Goal: Task Accomplishment & Management: Use online tool/utility

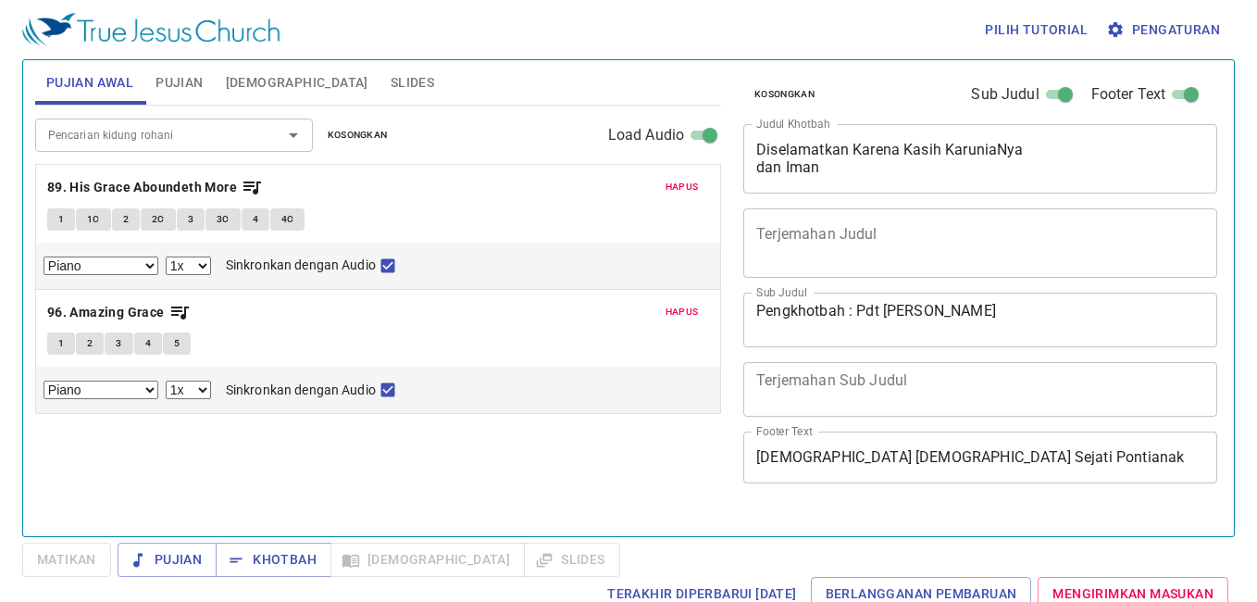
select select "1"
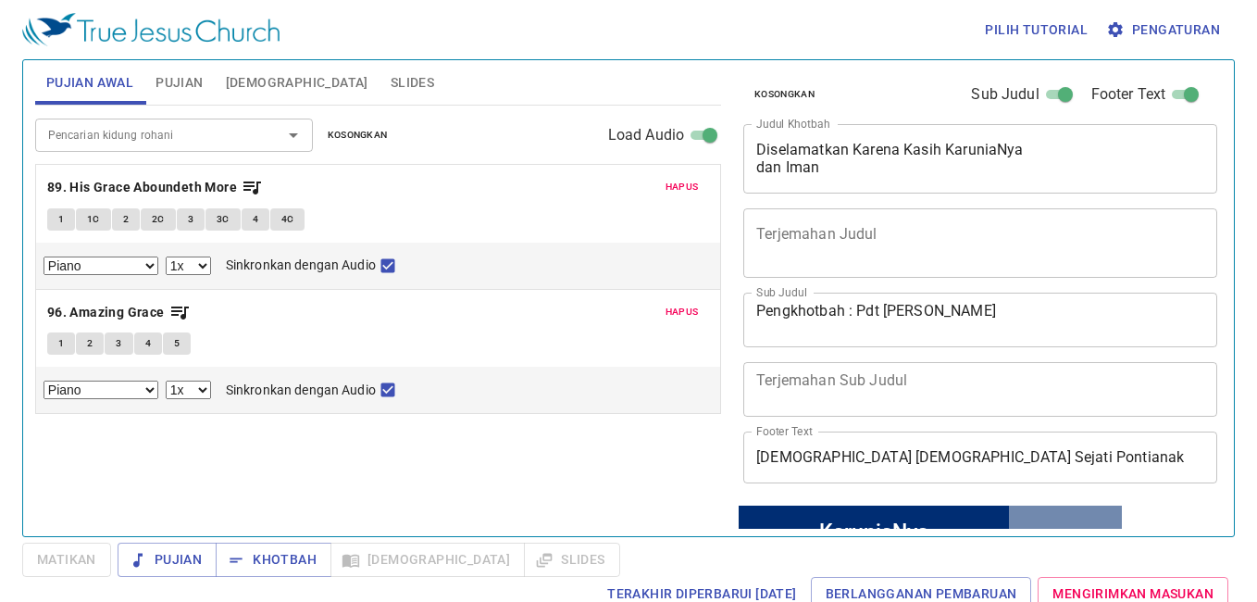
drag, startPoint x: 364, startPoint y: 137, endPoint x: 347, endPoint y: 131, distance: 17.6
click at [365, 137] on span "Kosongkan" at bounding box center [358, 135] width 60 height 17
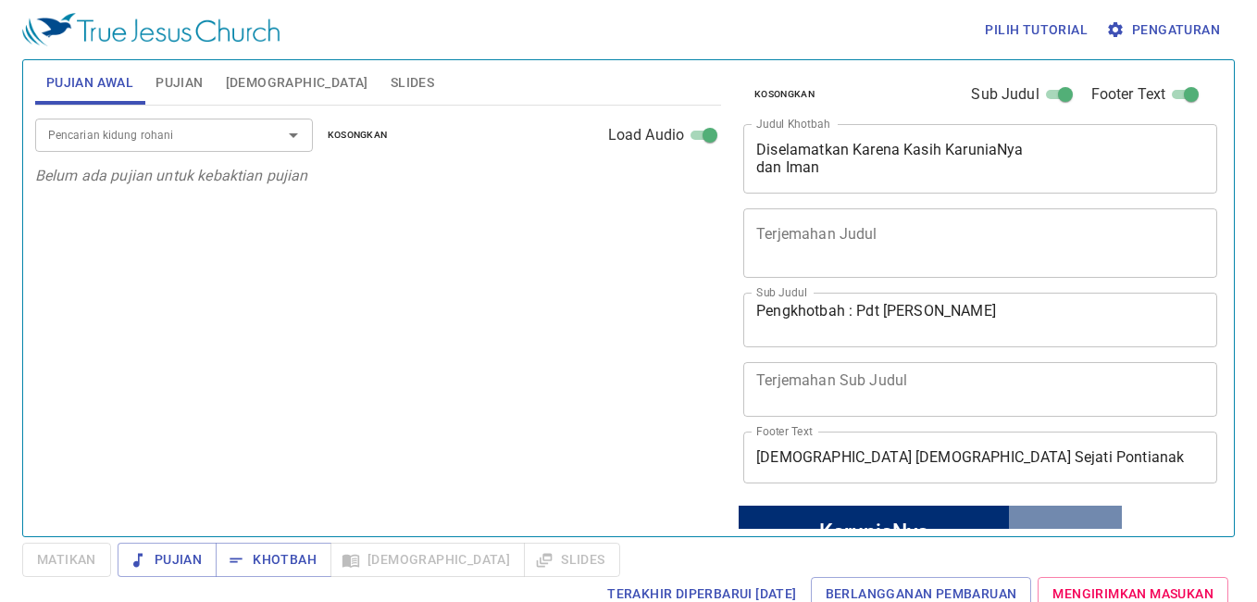
click at [80, 71] on span "Pujian Awal" at bounding box center [89, 82] width 87 height 23
click at [159, 76] on span "Pujian" at bounding box center [178, 82] width 47 height 23
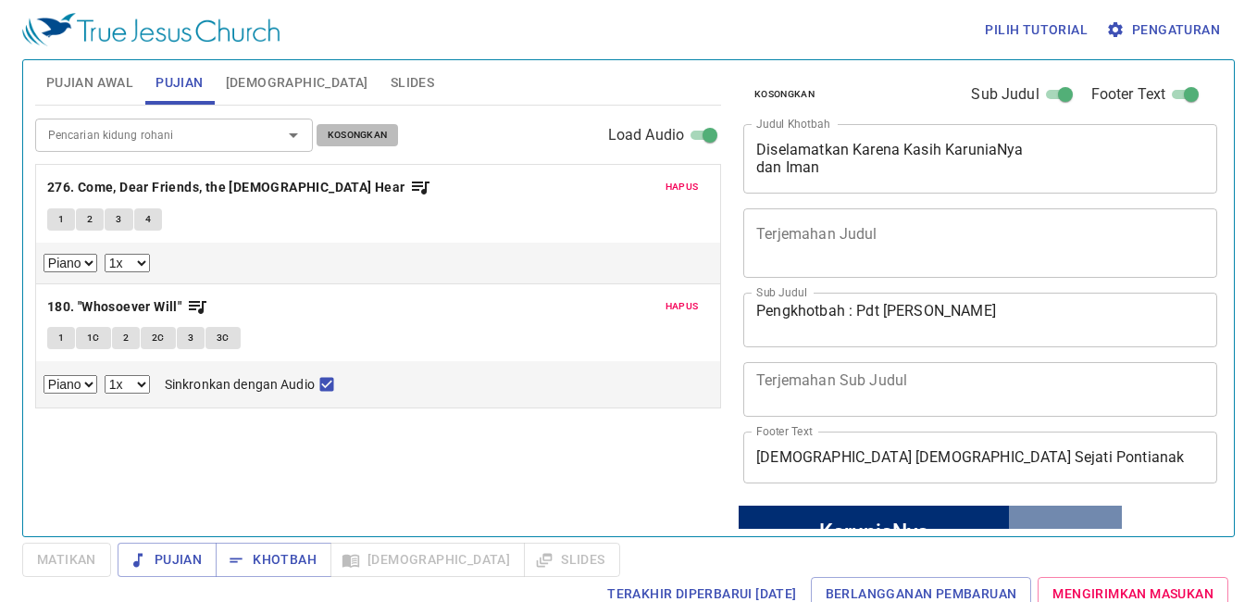
click at [365, 129] on span "Kosongkan" at bounding box center [358, 135] width 60 height 17
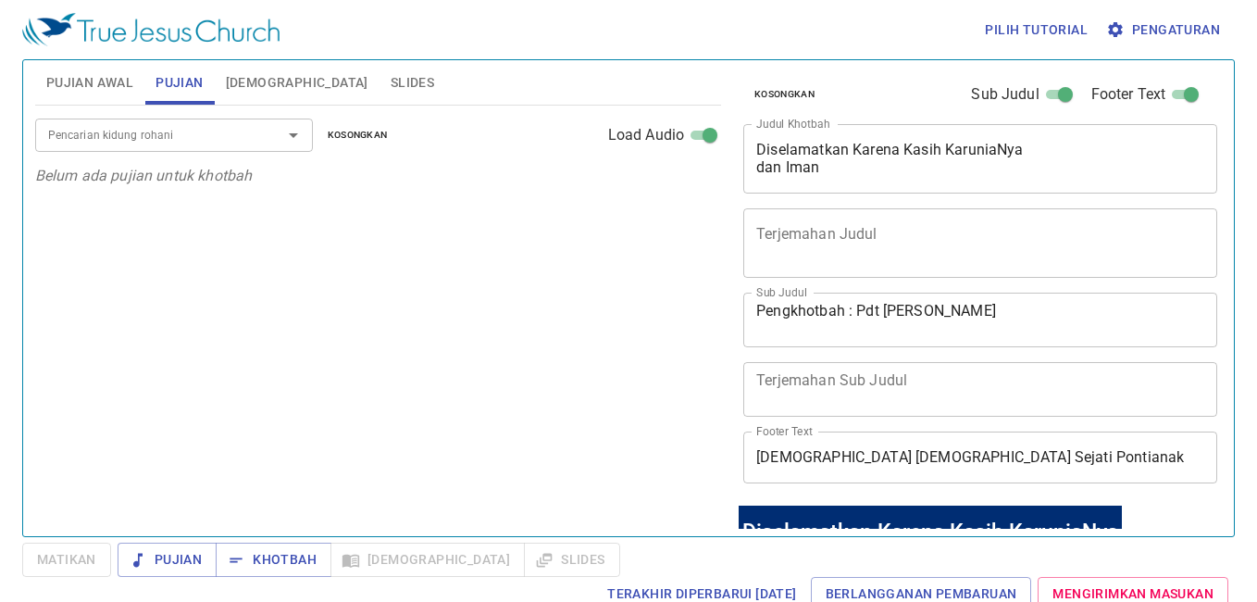
click at [97, 82] on span "Pujian Awal" at bounding box center [89, 82] width 87 height 23
click at [155, 121] on div "Pencarian kidung rohani" at bounding box center [174, 134] width 278 height 32
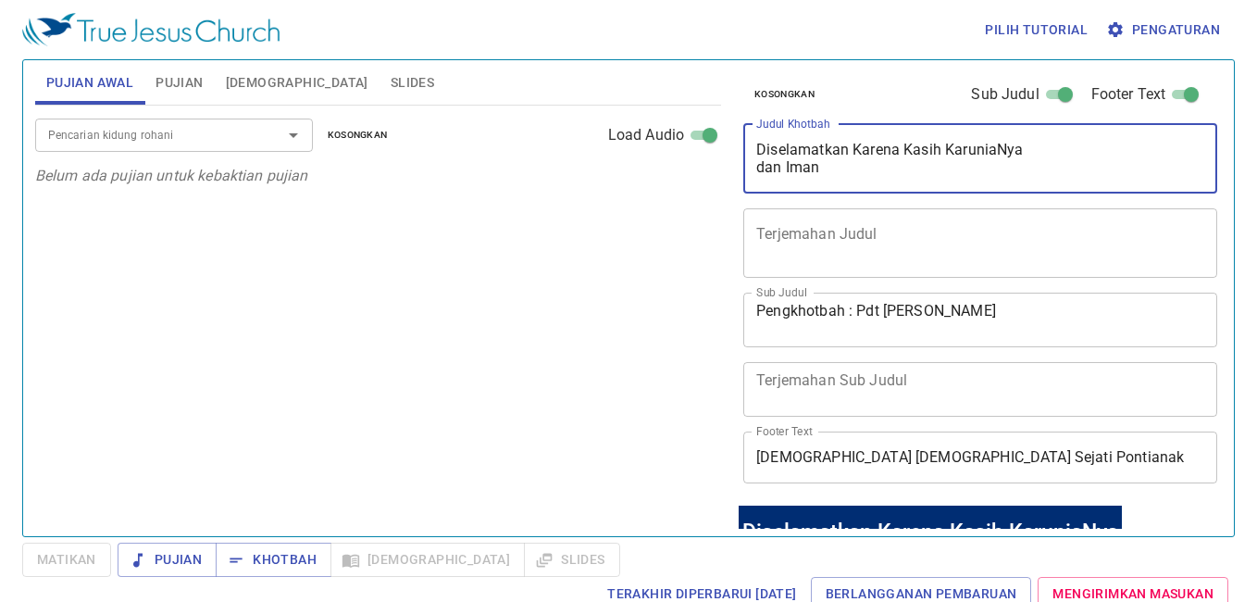
drag, startPoint x: 1071, startPoint y: 142, endPoint x: 755, endPoint y: 140, distance: 315.6
click at [755, 140] on div "Diselamatkan Karena Kasih KaruniaNya dan Iman x Judul Khotbah" at bounding box center [980, 158] width 474 height 69
type textarea "d"
type textarea "Jadilah Visiku"
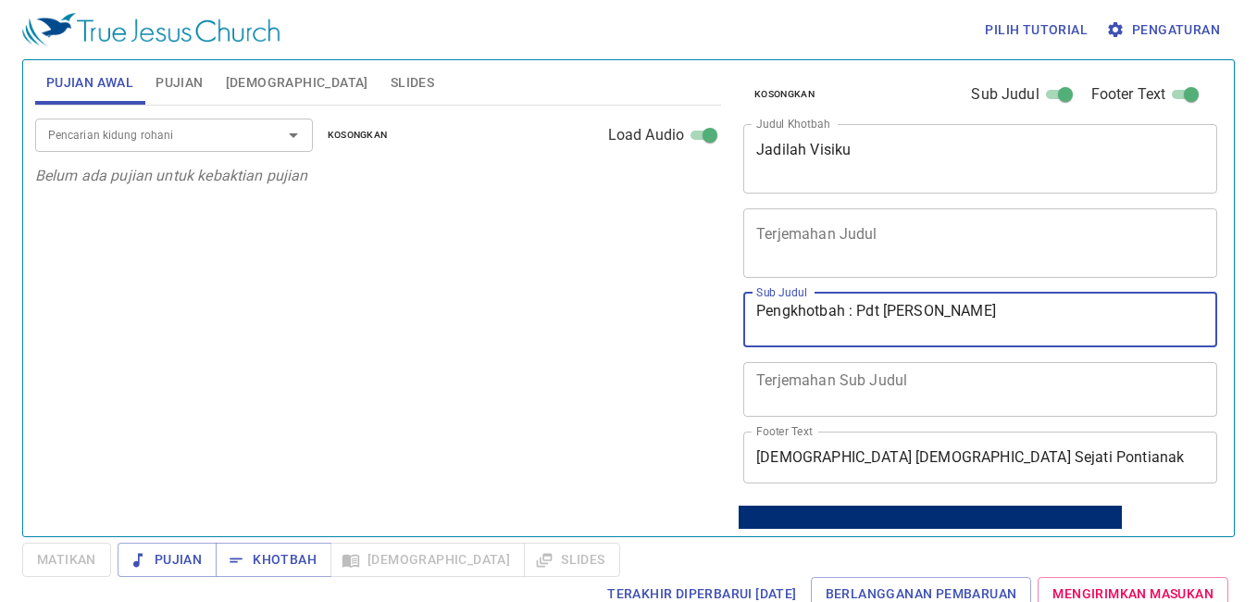
drag, startPoint x: 856, startPoint y: 302, endPoint x: 1014, endPoint y: 339, distance: 162.5
click at [1014, 339] on div "Pengkhotbah : Pdt Yakobus Harryo x Sub Judul" at bounding box center [980, 319] width 474 height 55
type textarea "Pengkhotbah : Sdr. Suyanto"
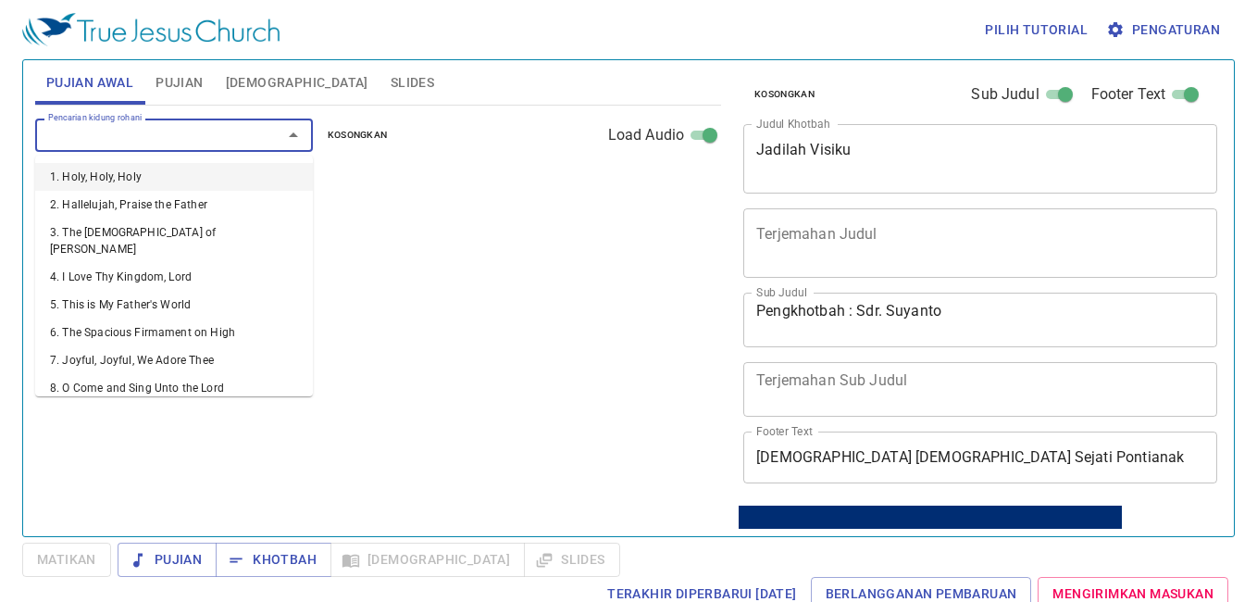
click at [241, 124] on input "Pencarian kidung rohani" at bounding box center [147, 134] width 212 height 21
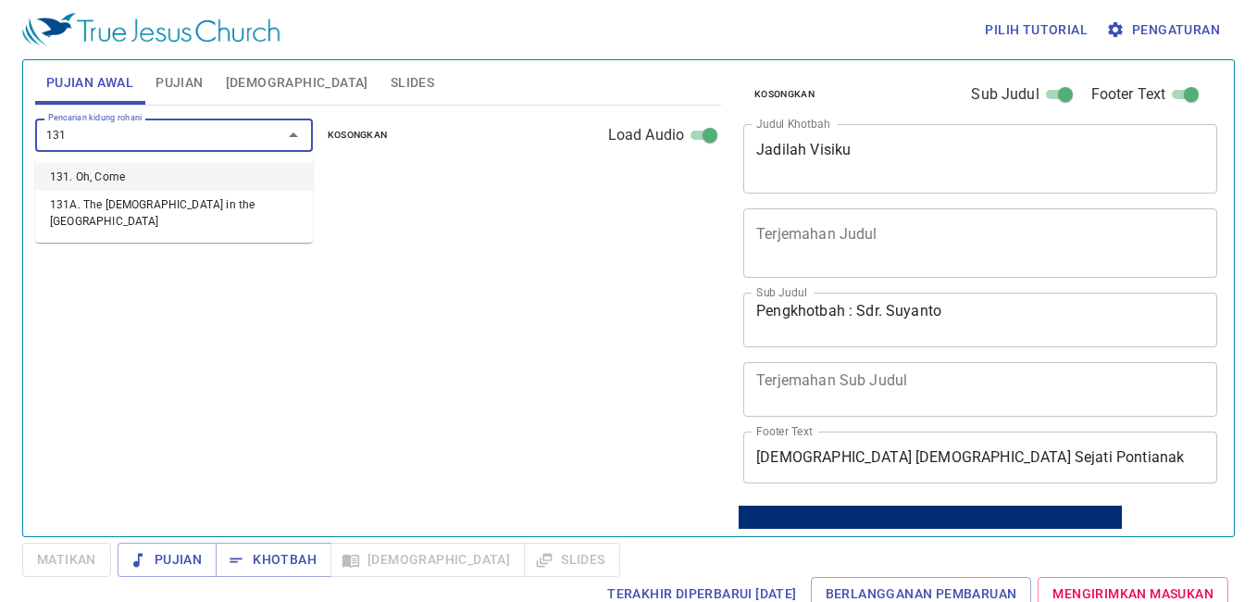
type input "131. Oh, Come"
select select "1"
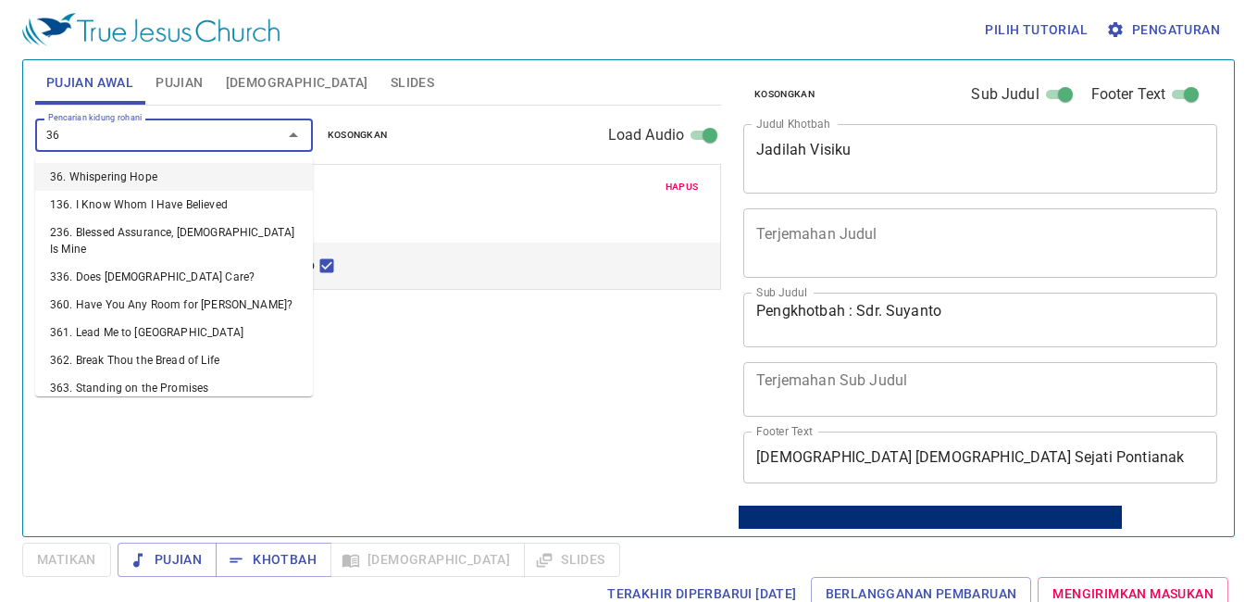
type input "366"
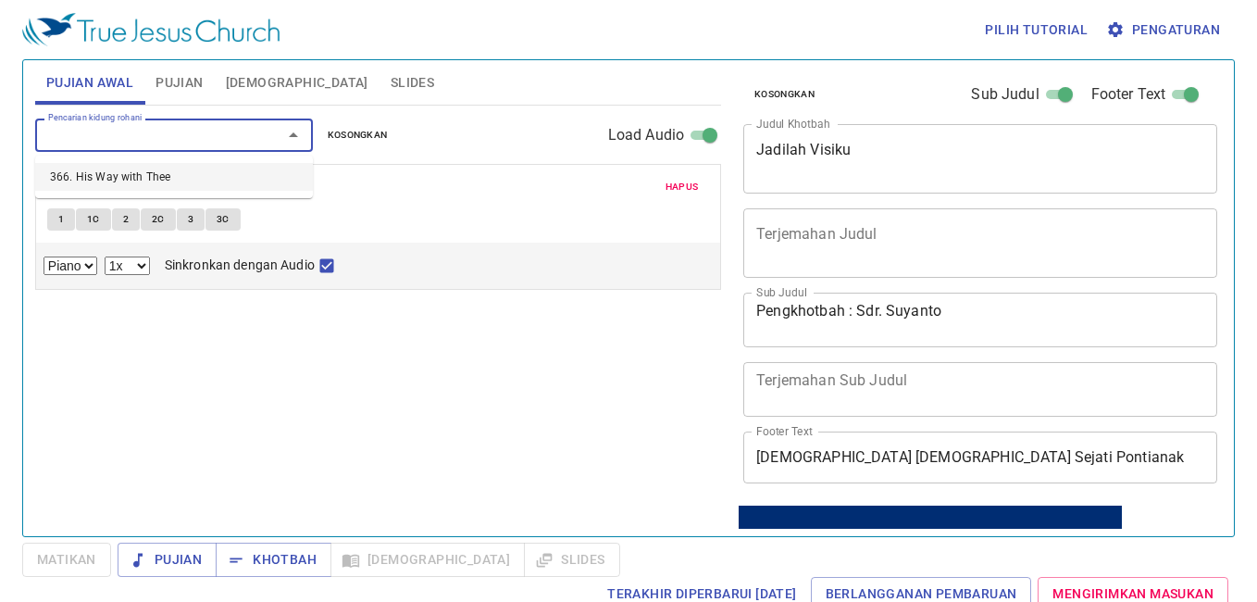
select select "1"
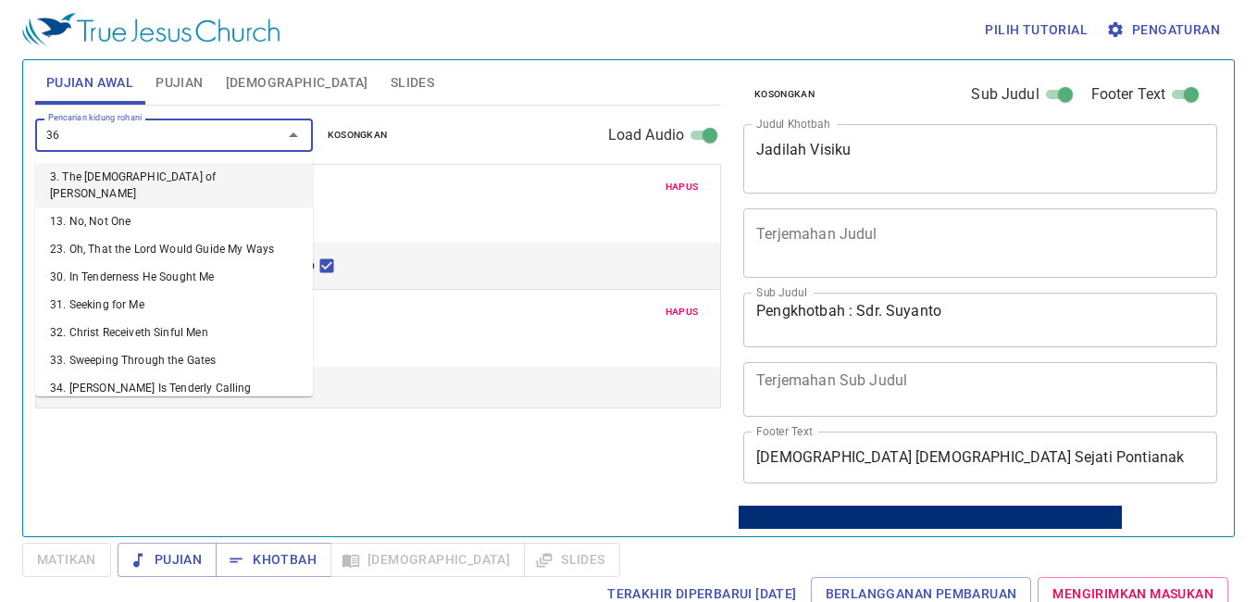
type input "367"
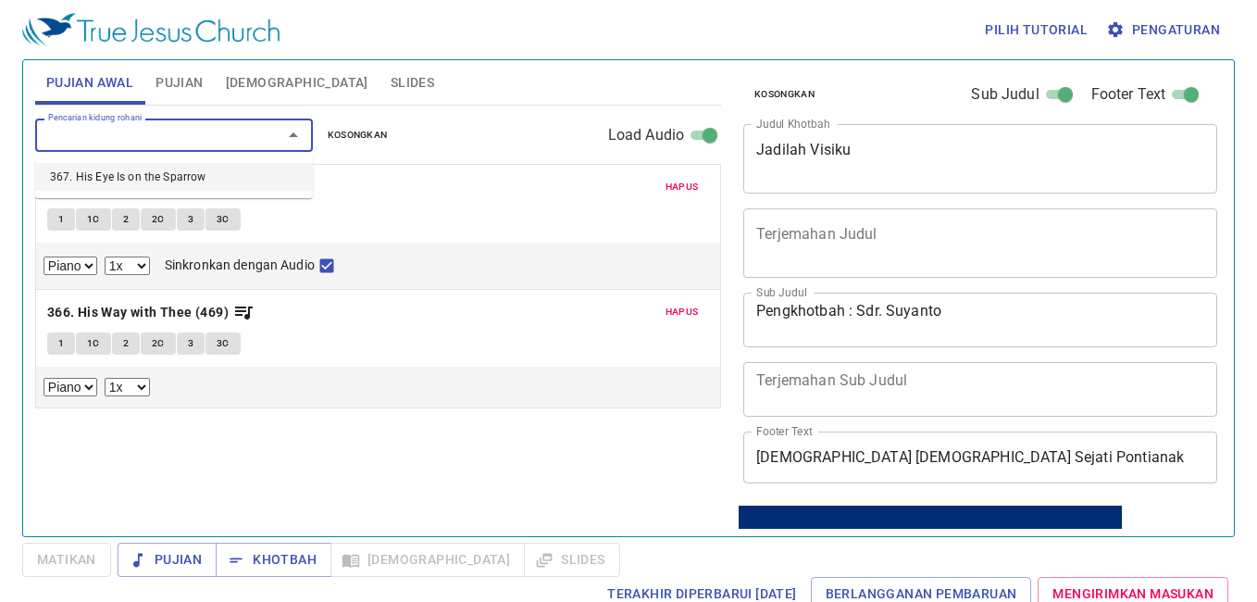
select select "1"
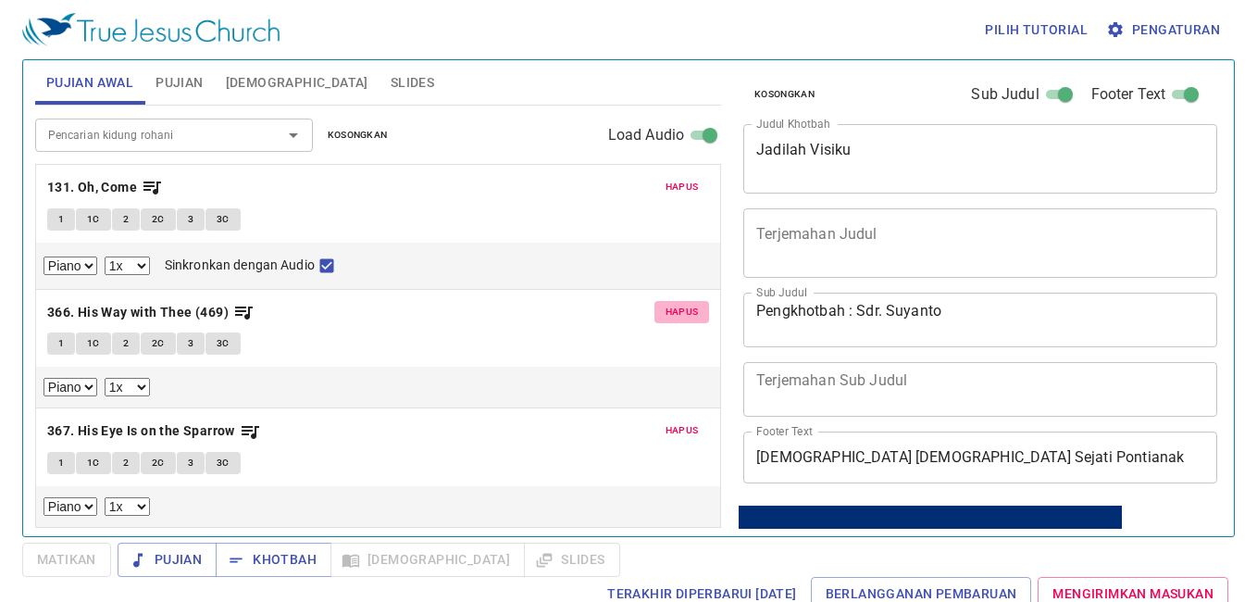
click at [687, 315] on span "Hapus" at bounding box center [682, 312] width 33 height 17
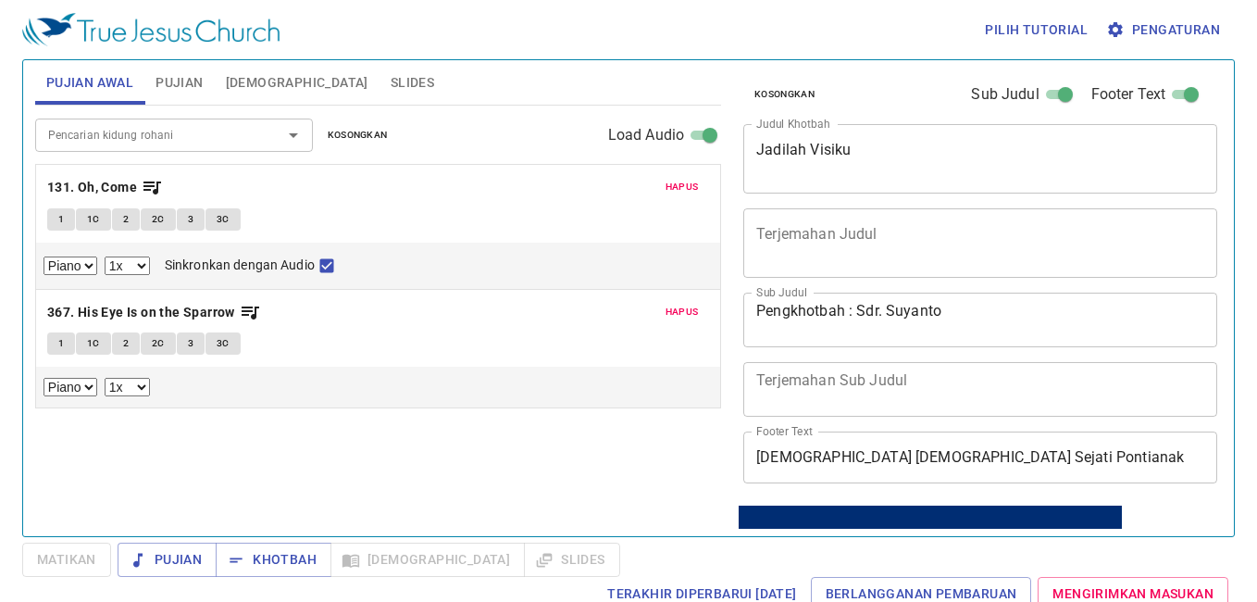
click at [173, 90] on span "Pujian" at bounding box center [178, 82] width 47 height 23
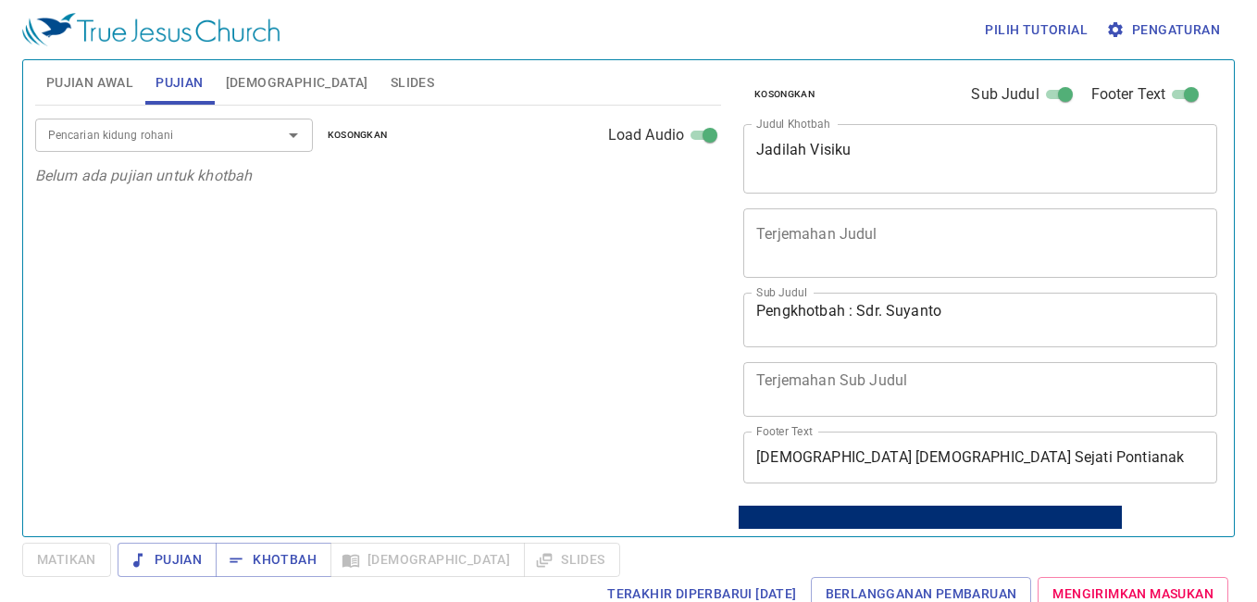
click at [159, 143] on input "Pencarian kidung rohani" at bounding box center [147, 134] width 212 height 21
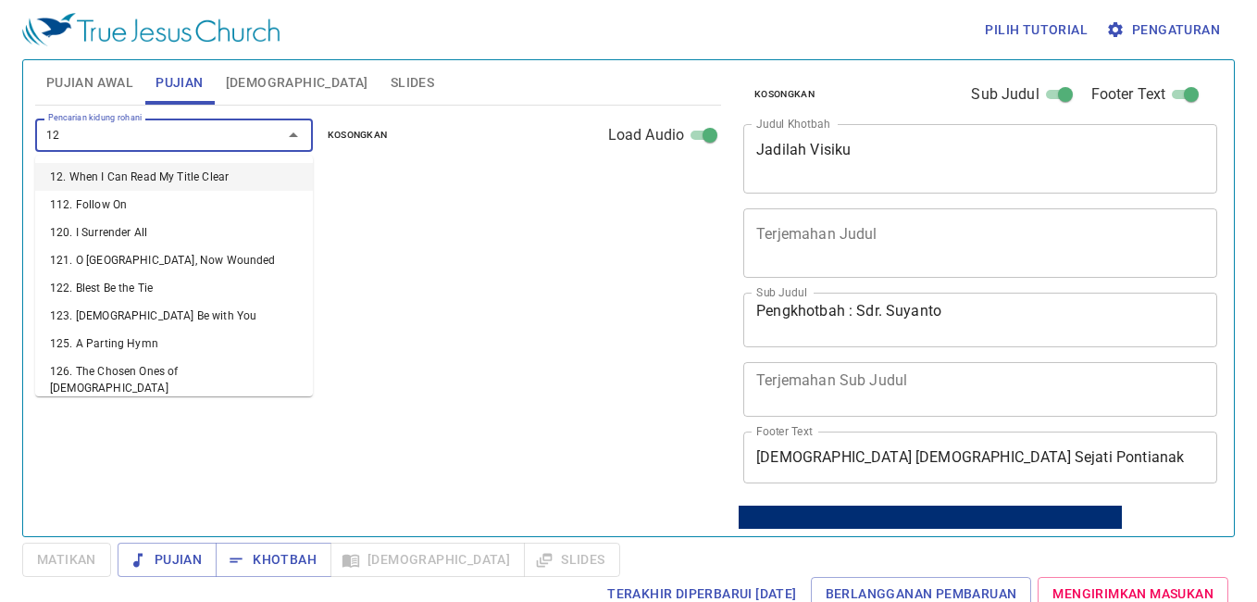
type input "129"
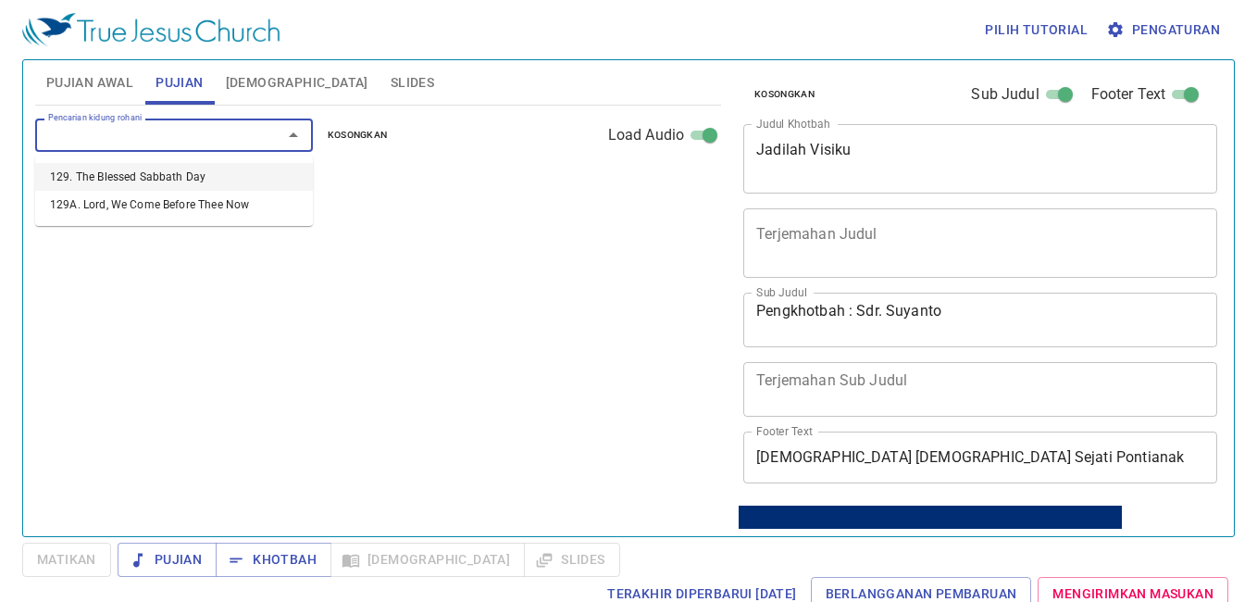
select select "1"
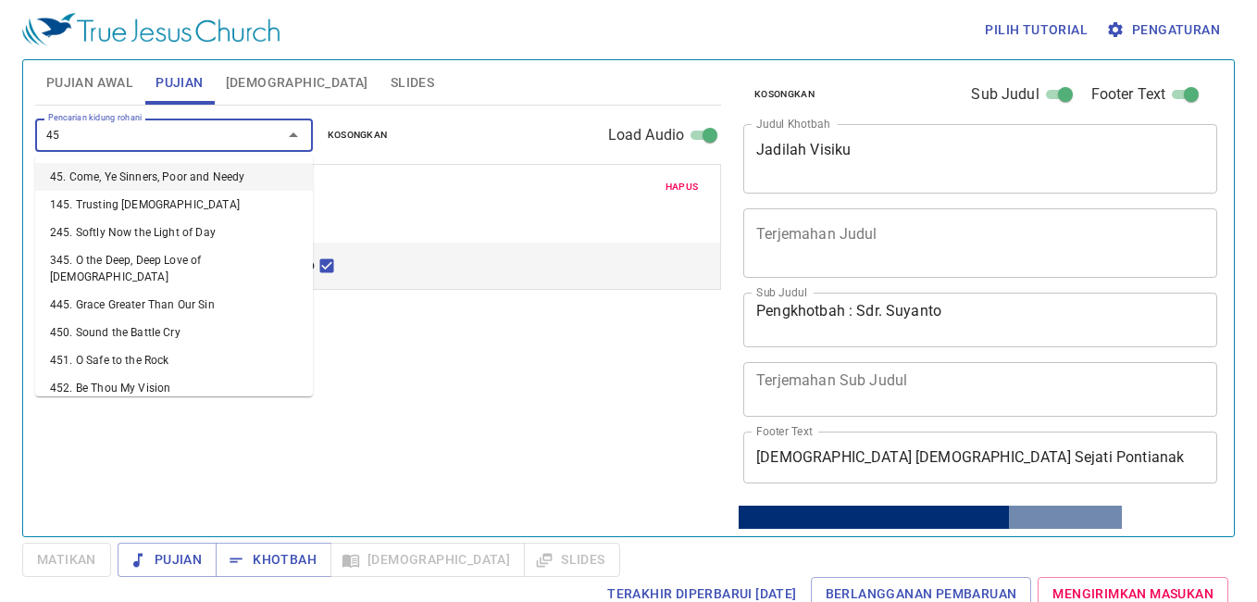
type input "452"
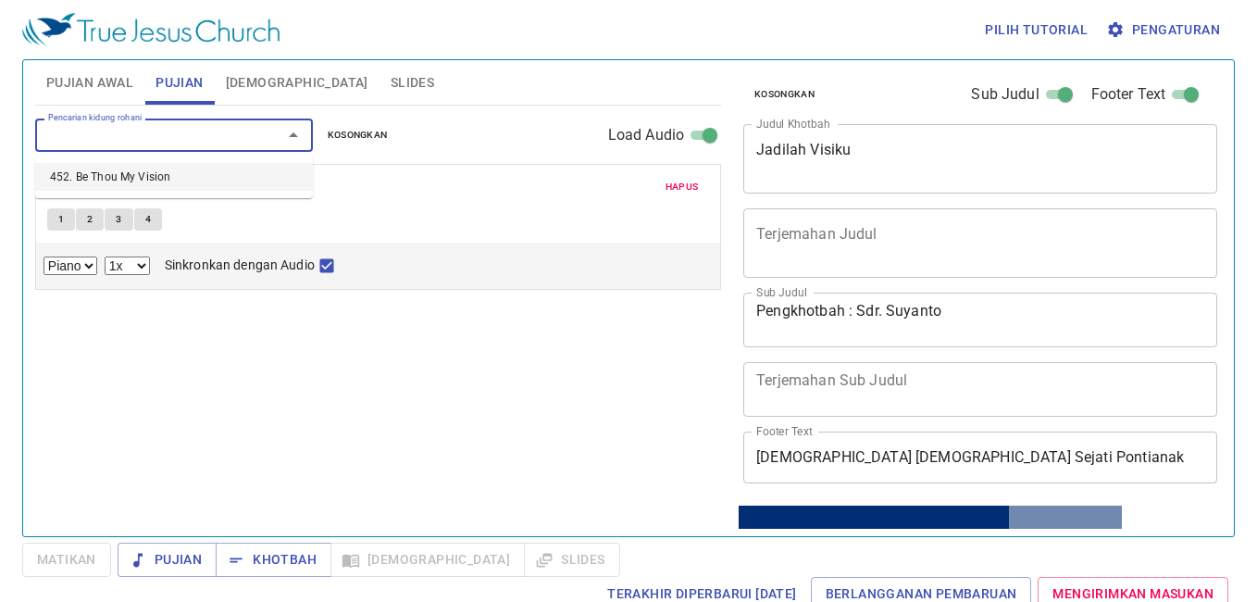
select select "1"
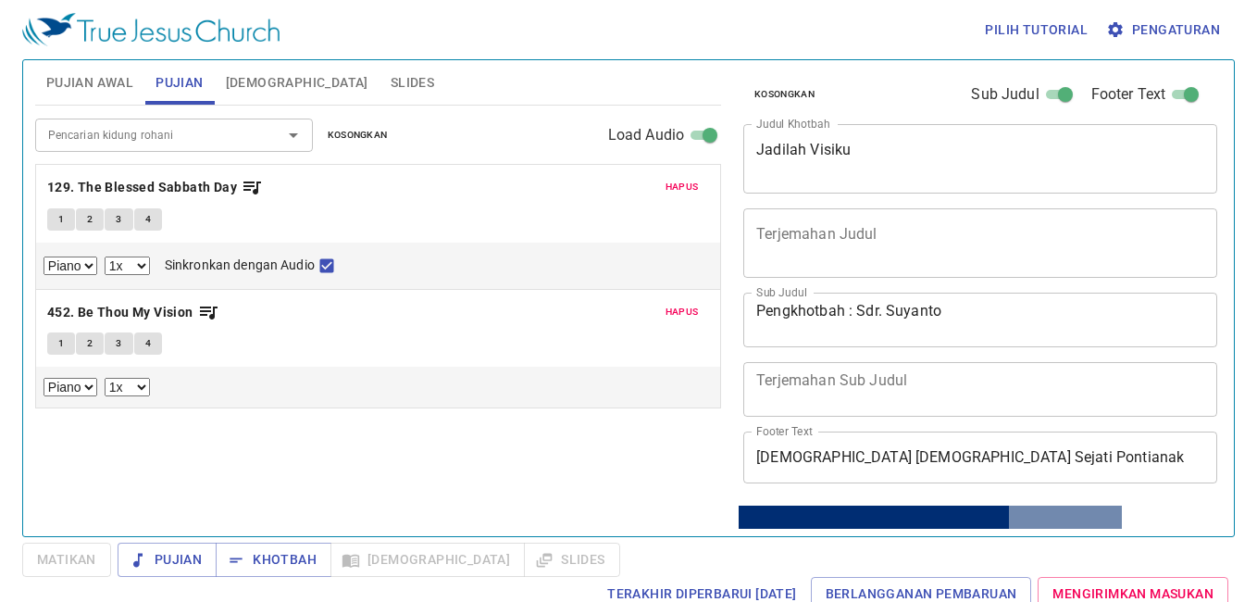
click at [645, 457] on div "Pencarian kidung rohani Pencarian kidung rohani Kosongkan Load Audio Hapus 129.…" at bounding box center [378, 313] width 686 height 415
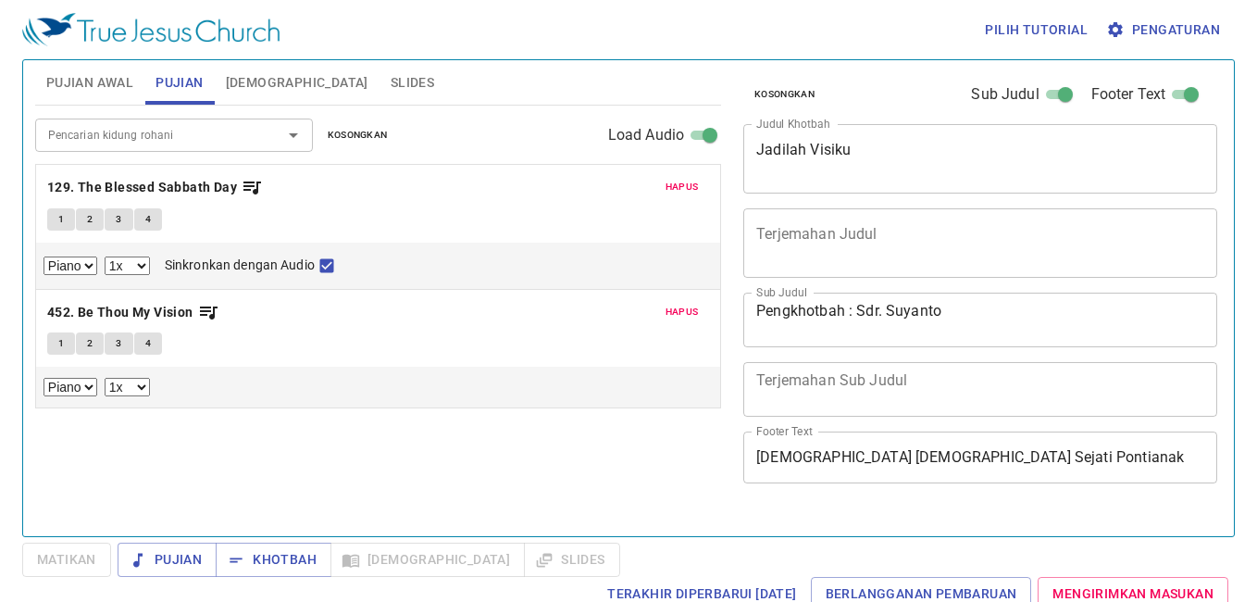
select select "1"
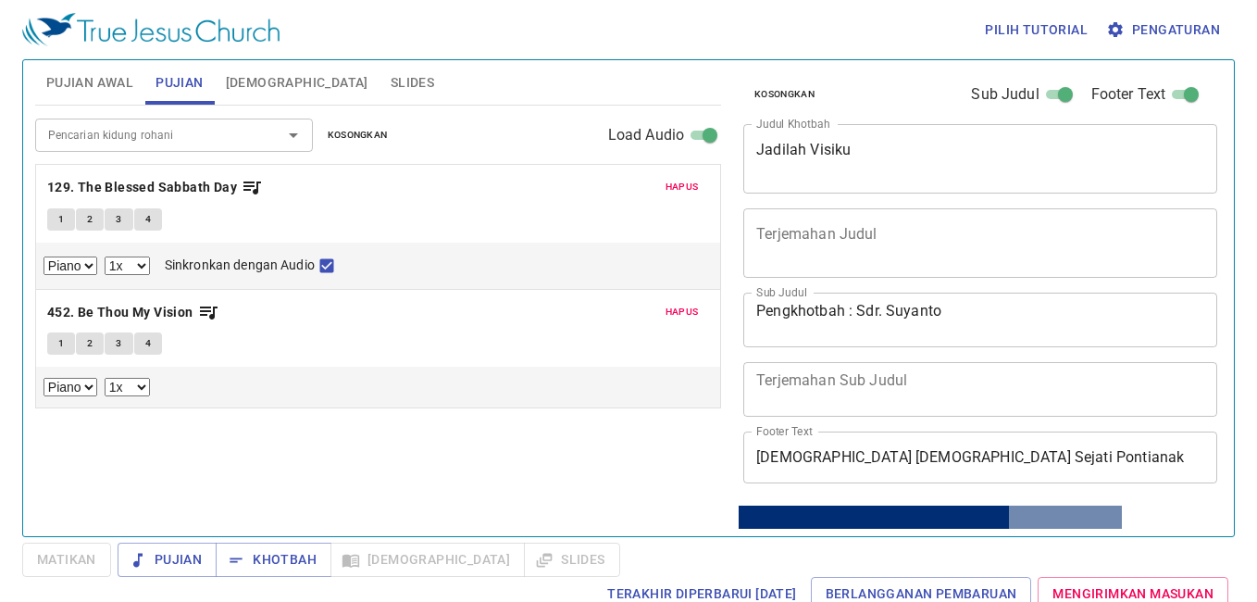
click at [68, 76] on span "Pujian Awal" at bounding box center [89, 82] width 87 height 23
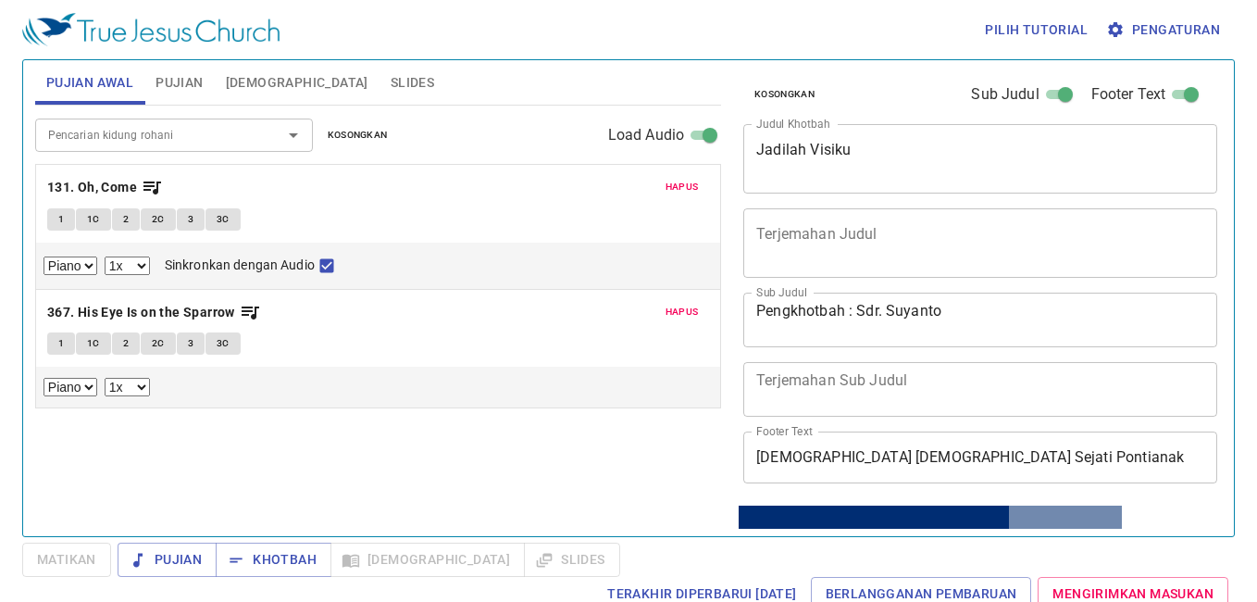
click at [391, 88] on span "Slides" at bounding box center [413, 82] width 44 height 23
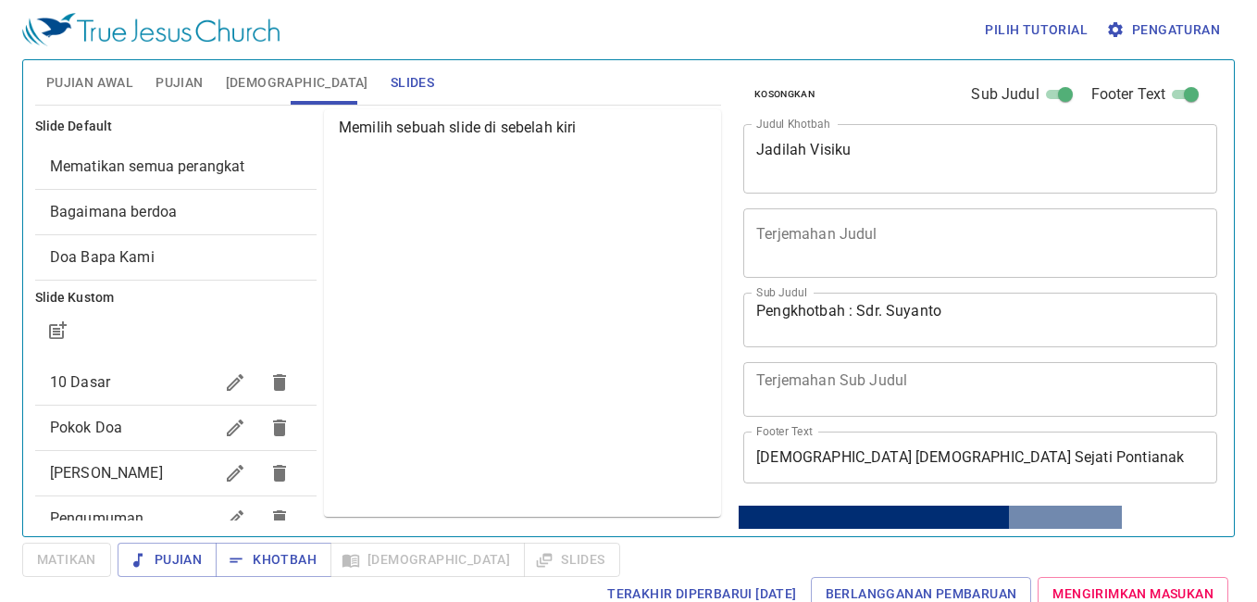
click at [124, 444] on div "Pokok Doa" at bounding box center [175, 427] width 281 height 44
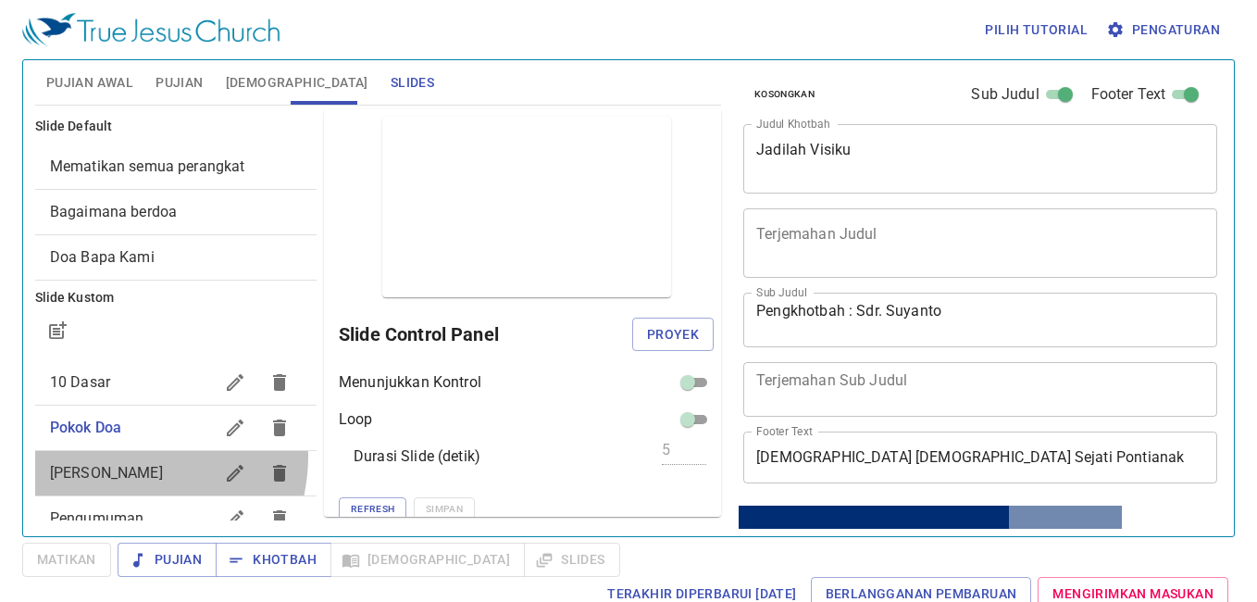
click at [118, 456] on div "[PERSON_NAME] Berdoa" at bounding box center [175, 473] width 281 height 44
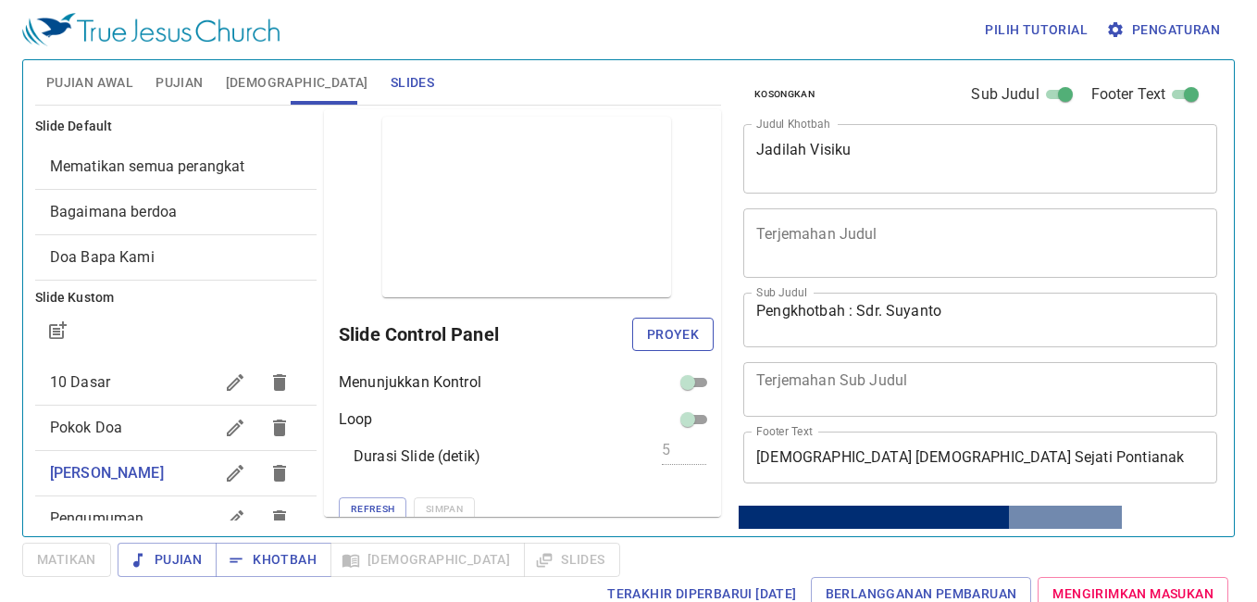
click at [650, 342] on span "Proyek" at bounding box center [673, 334] width 52 height 23
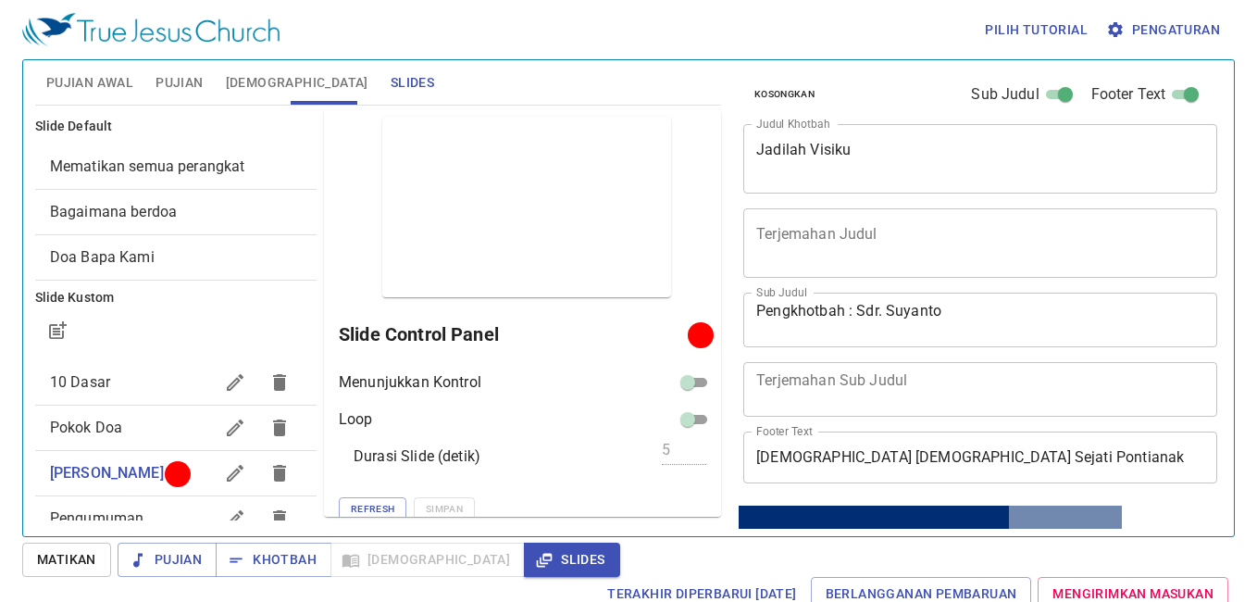
click at [93, 81] on span "Pujian Awal" at bounding box center [89, 82] width 87 height 23
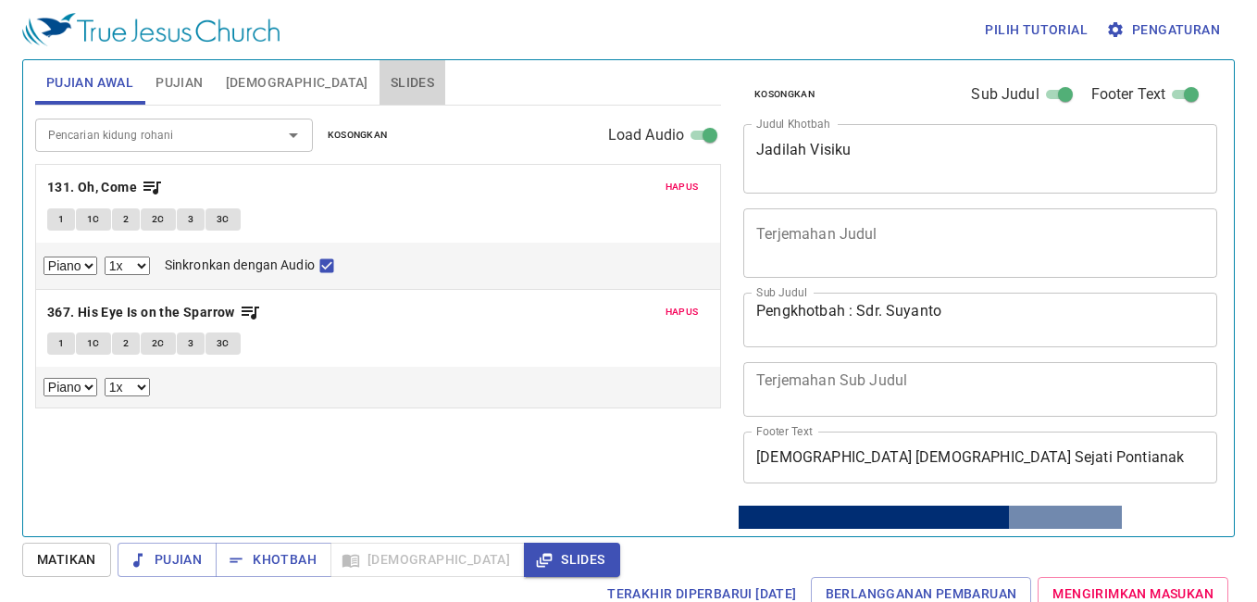
click at [391, 81] on span "Slides" at bounding box center [413, 82] width 44 height 23
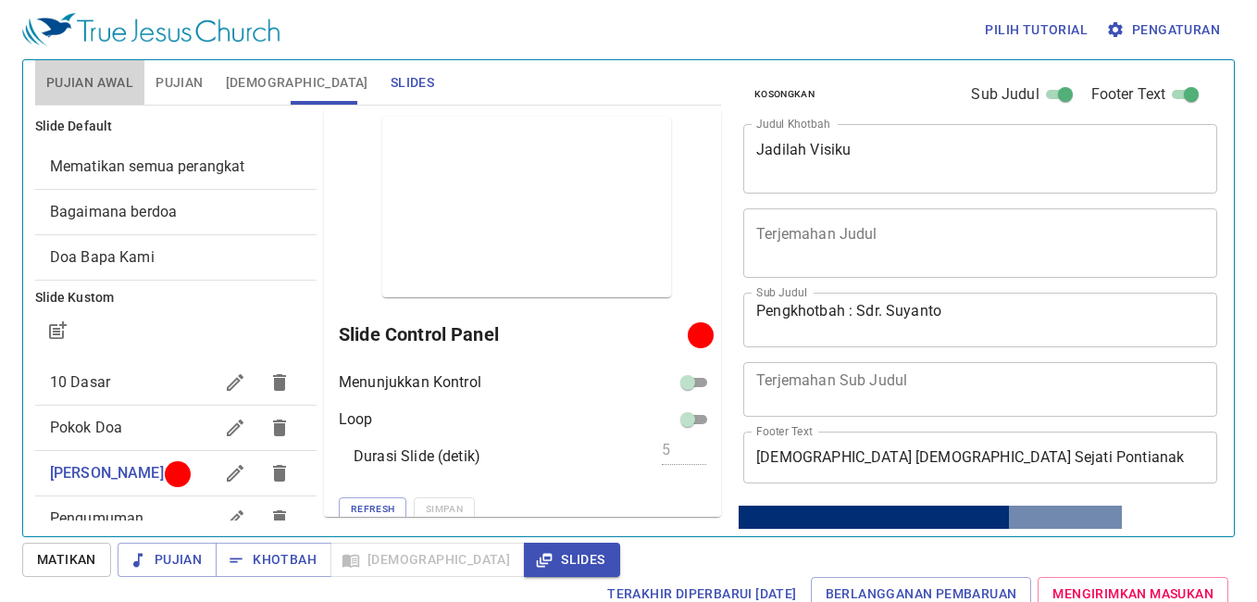
click at [97, 84] on span "Pujian Awal" at bounding box center [89, 82] width 87 height 23
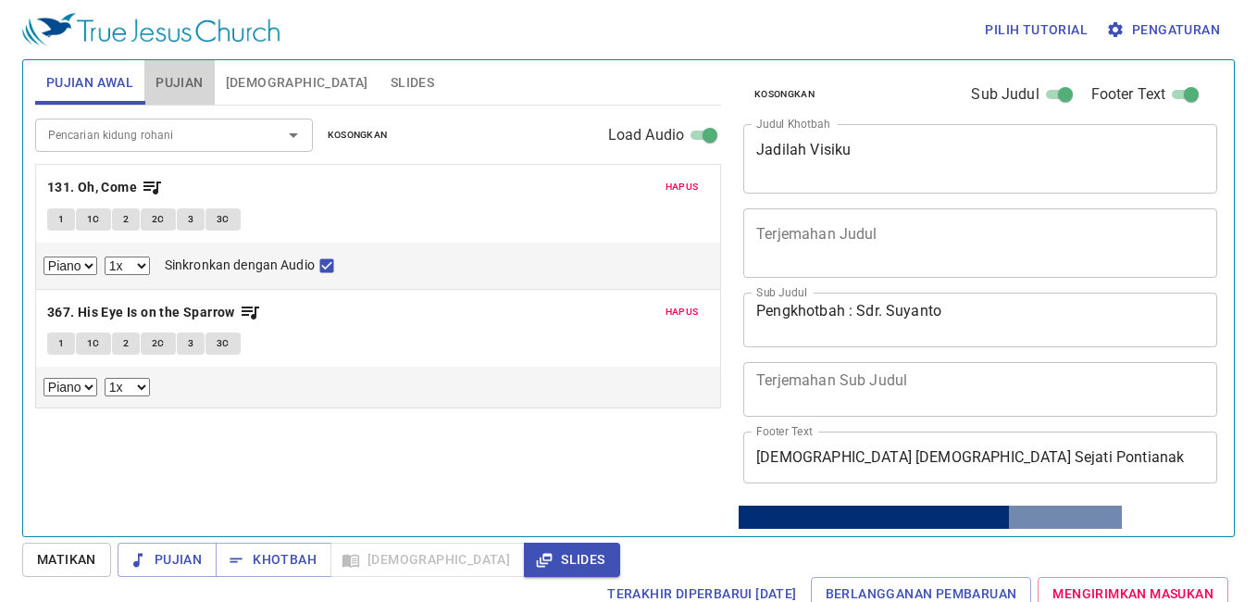
click at [182, 81] on span "Pujian" at bounding box center [178, 82] width 47 height 23
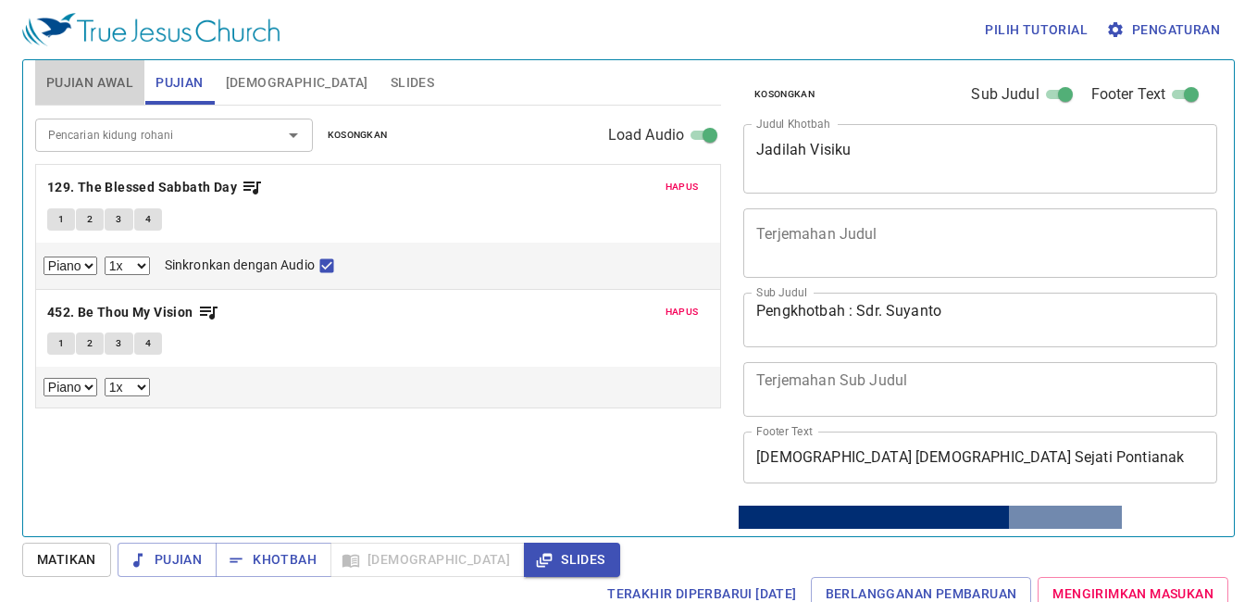
click at [112, 82] on span "Pujian Awal" at bounding box center [89, 82] width 87 height 23
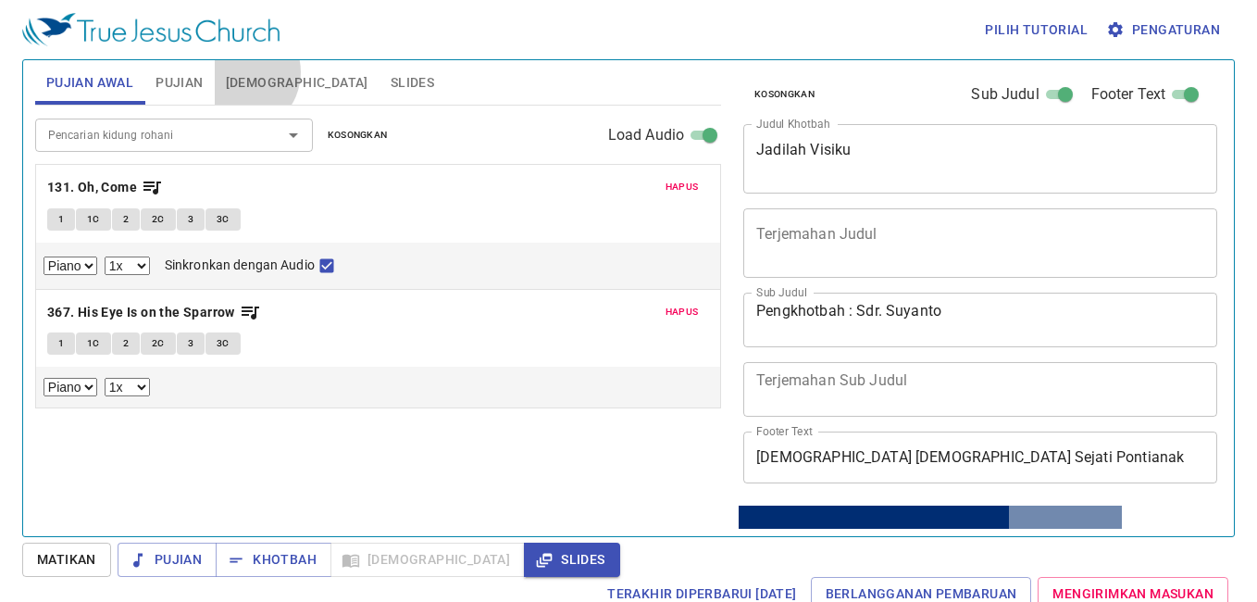
click at [239, 72] on span "[DEMOGRAPHIC_DATA]" at bounding box center [297, 82] width 143 height 23
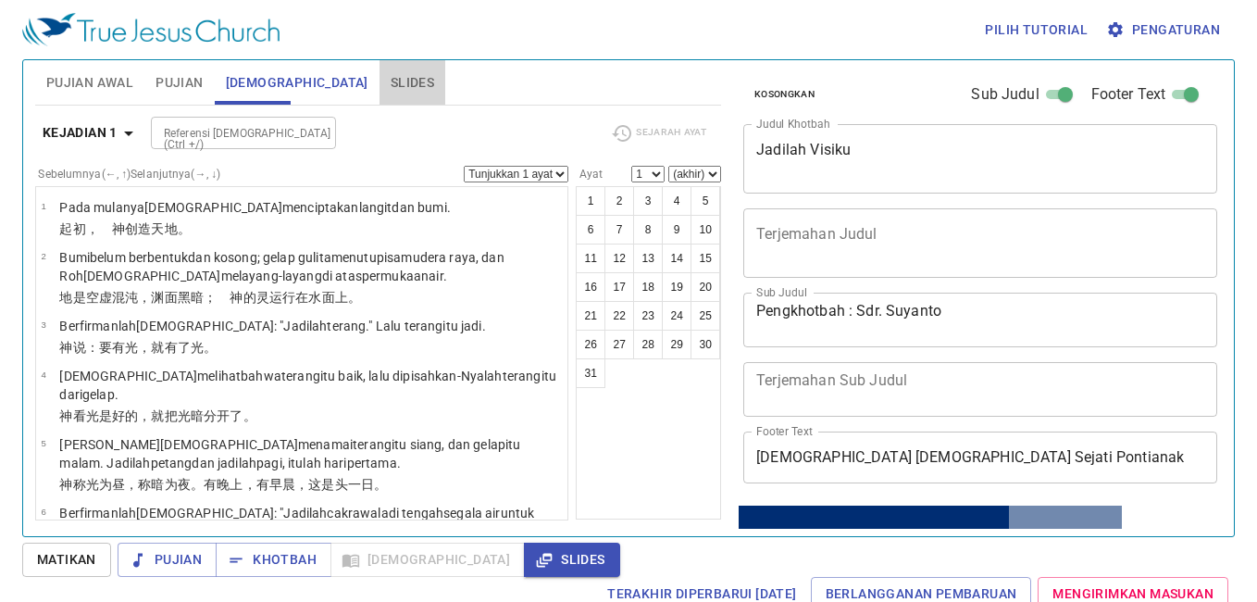
click at [391, 71] on span "Slides" at bounding box center [413, 82] width 44 height 23
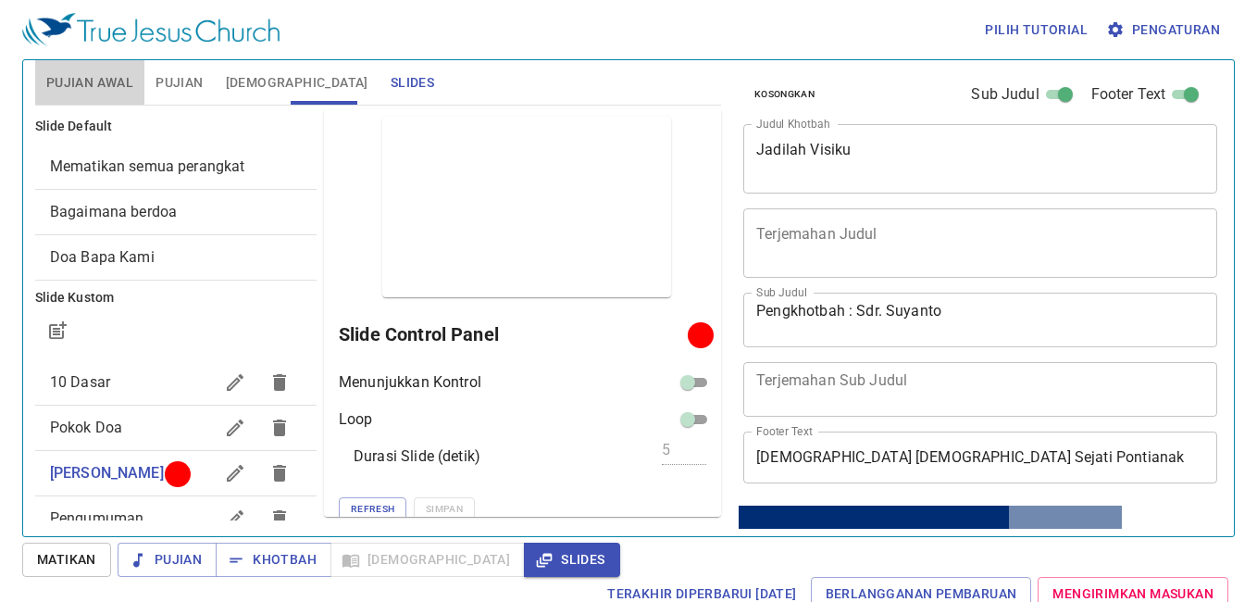
click at [96, 88] on span "Pujian Awal" at bounding box center [89, 82] width 87 height 23
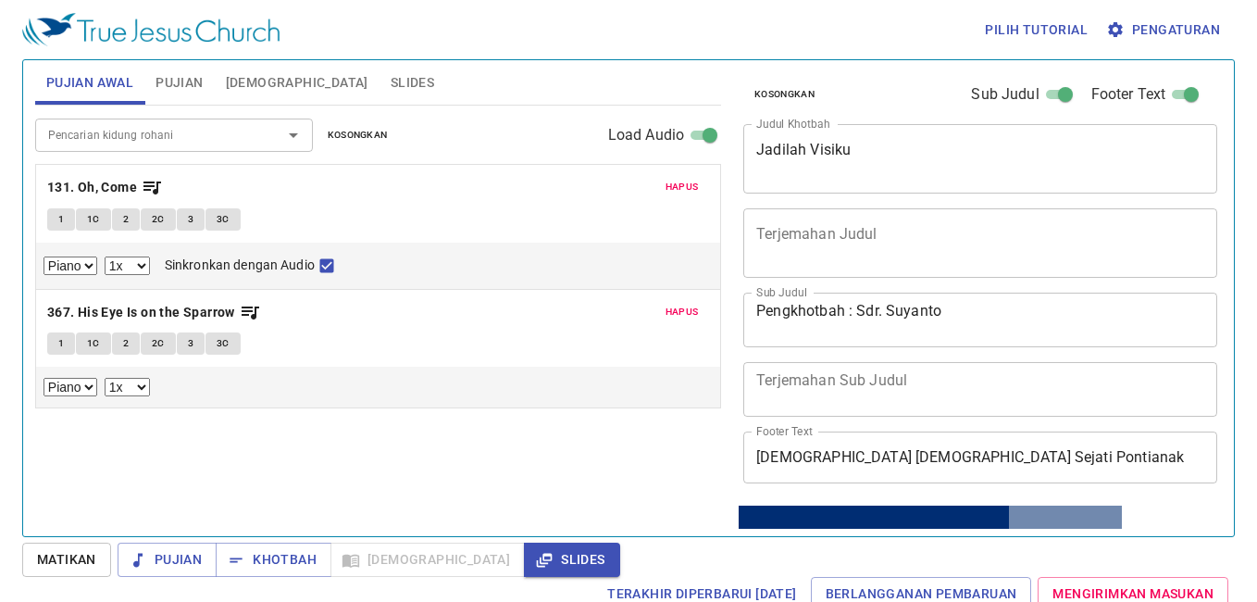
click at [391, 82] on span "Slides" at bounding box center [413, 82] width 44 height 23
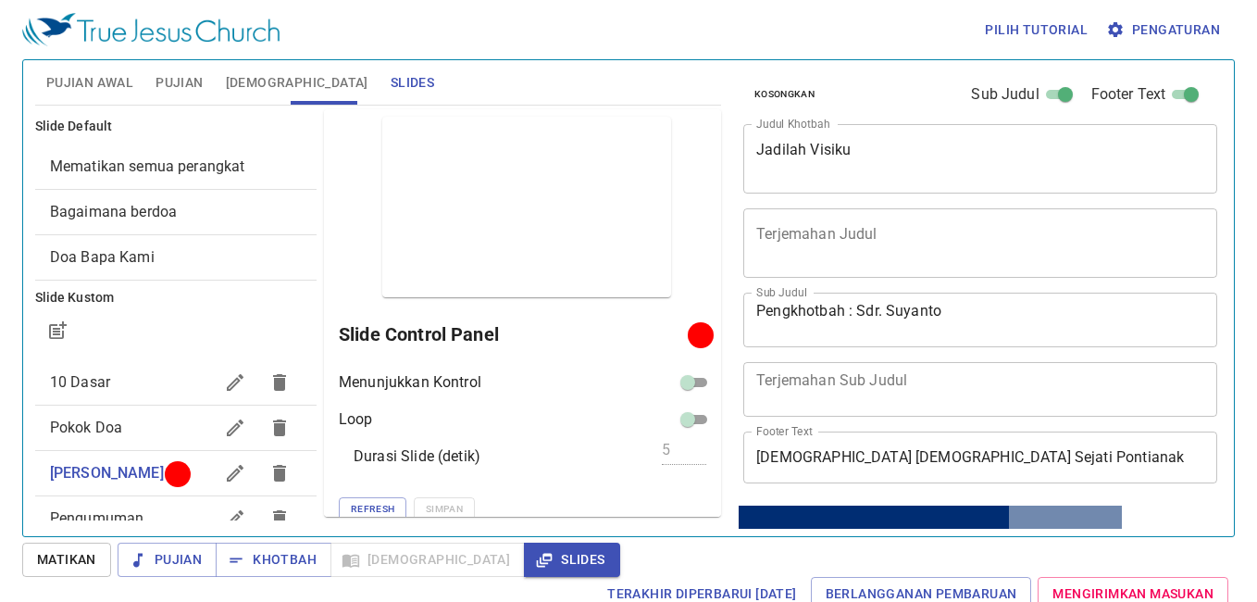
click at [121, 374] on span "10 Dasar" at bounding box center [131, 382] width 163 height 22
click at [117, 482] on span "[PERSON_NAME] Berdoa" at bounding box center [131, 473] width 163 height 22
click at [84, 82] on span "Pujian Awal" at bounding box center [89, 82] width 87 height 23
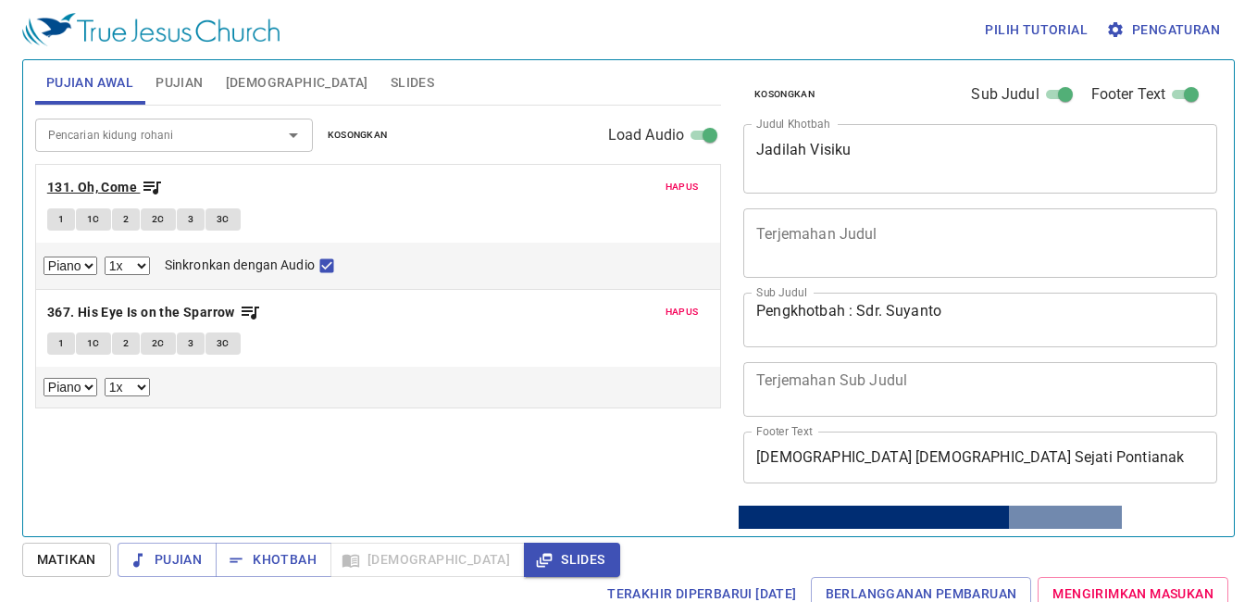
click at [104, 183] on b "131. Oh, Come" at bounding box center [92, 187] width 90 height 23
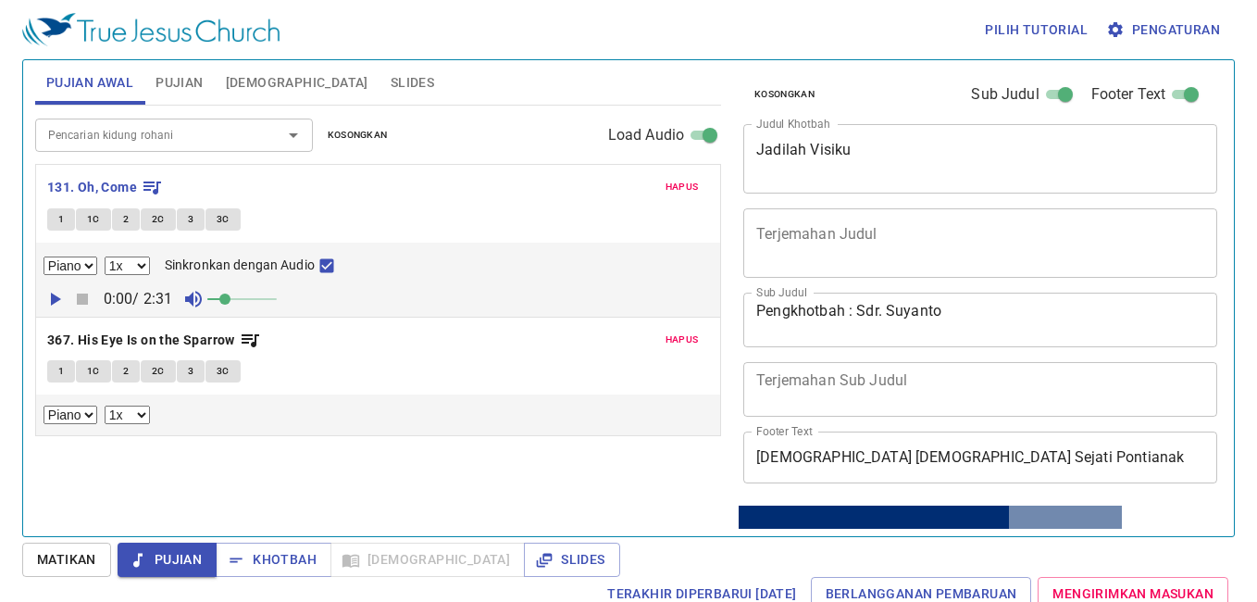
click at [1165, 23] on span "Pengaturan" at bounding box center [1165, 30] width 110 height 23
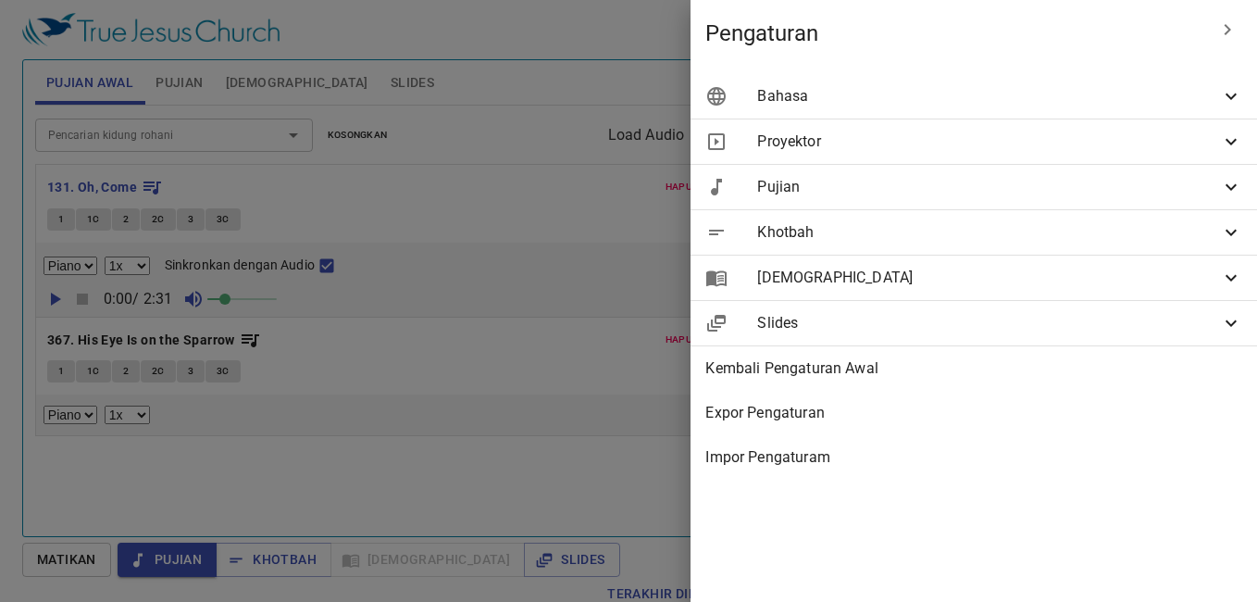
click at [1148, 103] on span "Bahasa" at bounding box center [988, 96] width 463 height 22
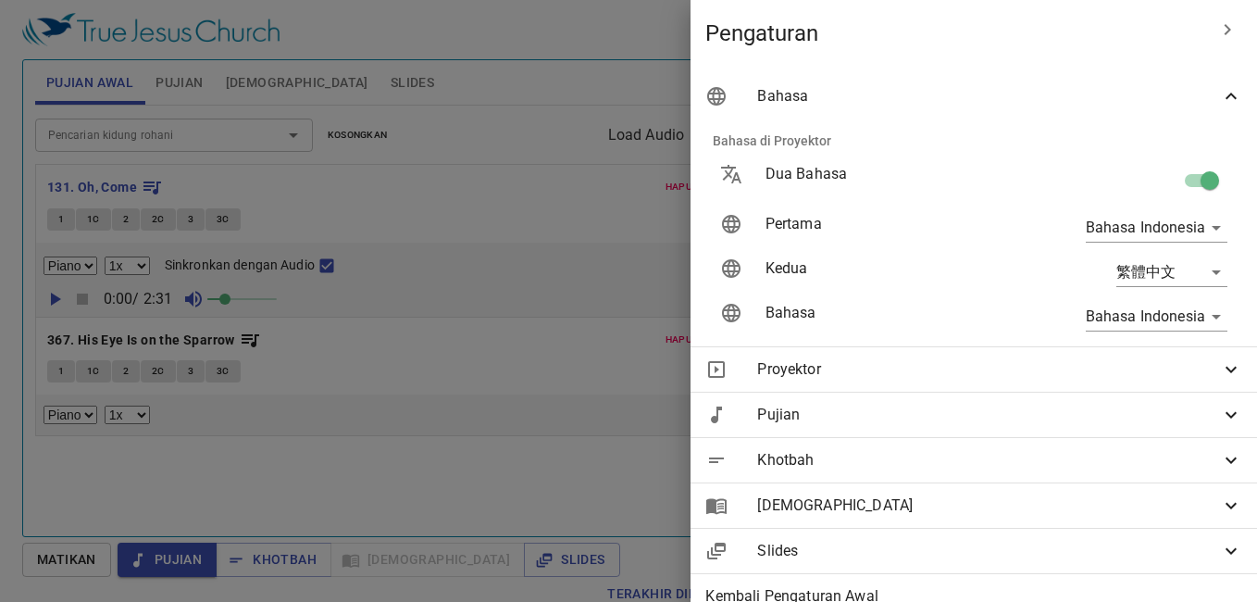
click at [1178, 172] on input "checkbox" at bounding box center [1210, 184] width 106 height 35
checkbox input "false"
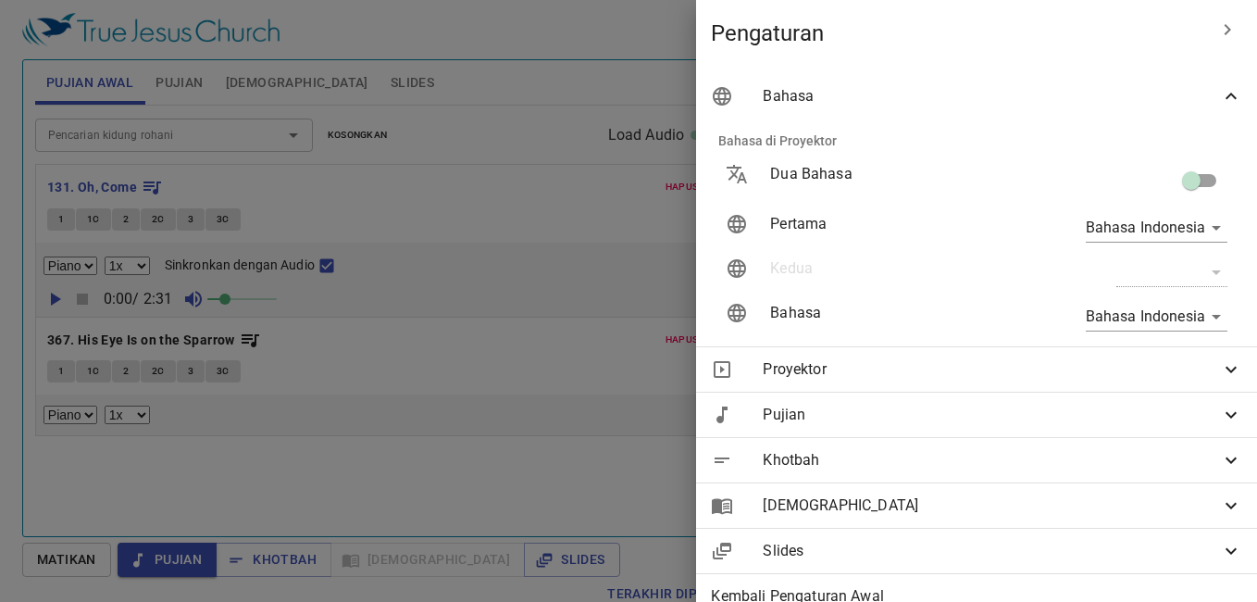
click at [578, 130] on div at bounding box center [628, 301] width 1257 height 602
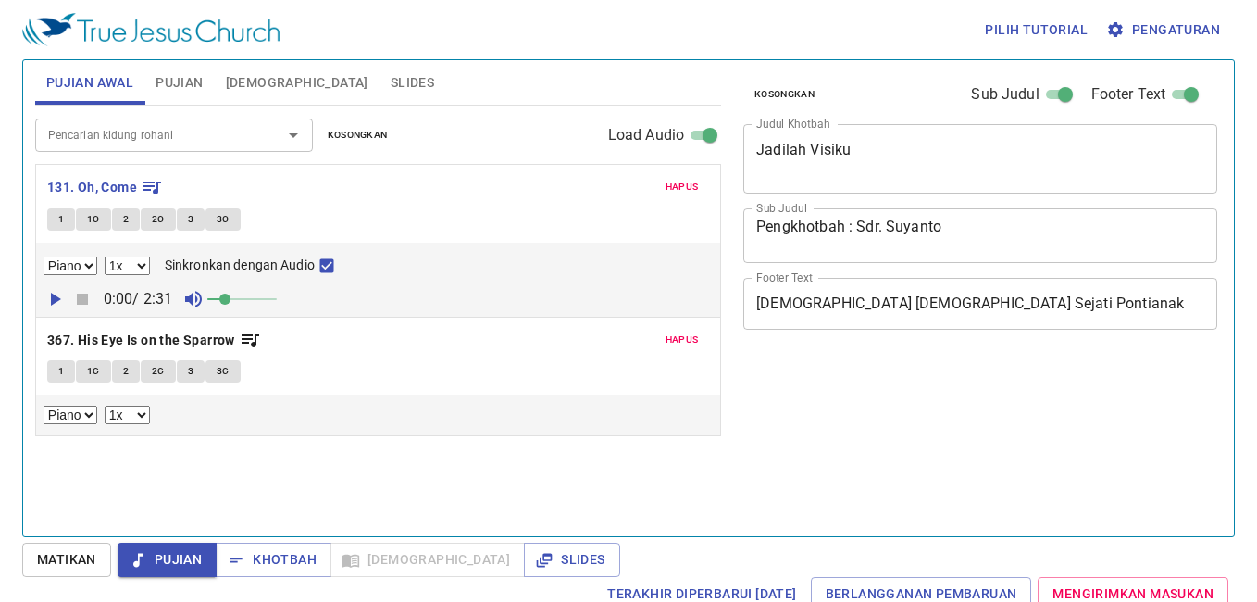
select select "1"
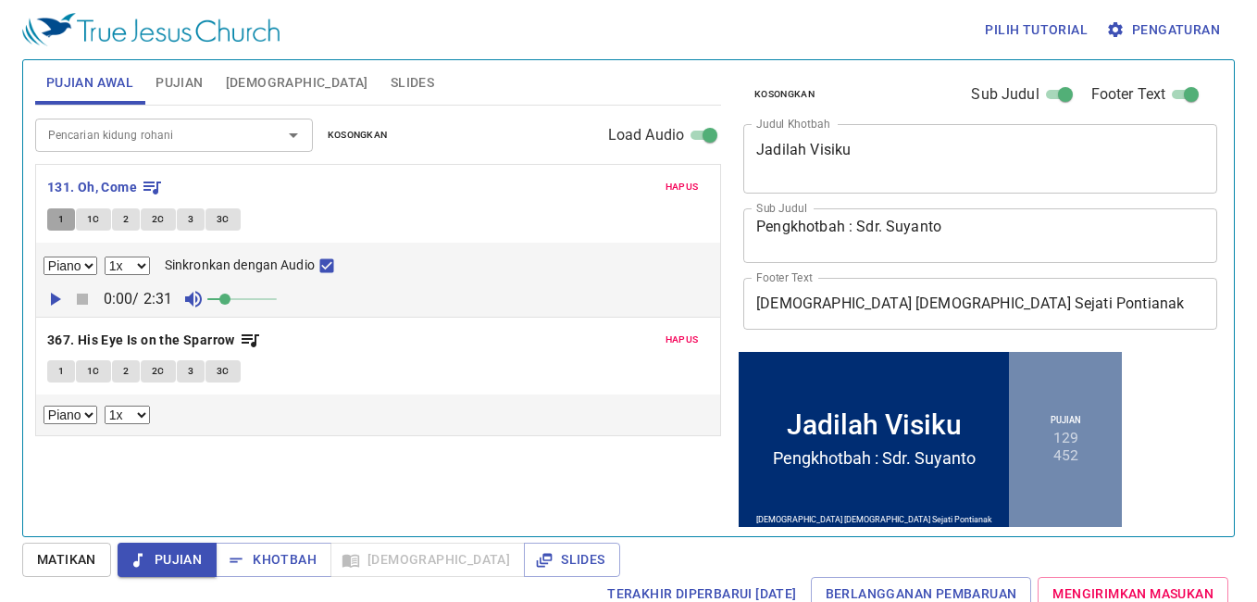
click at [56, 223] on button "1" at bounding box center [61, 219] width 28 height 22
checkbox input "false"
click at [88, 219] on span "1C" at bounding box center [93, 219] width 13 height 17
click at [123, 222] on span "2" at bounding box center [126, 219] width 6 height 17
click at [152, 219] on span "2C" at bounding box center [158, 219] width 13 height 17
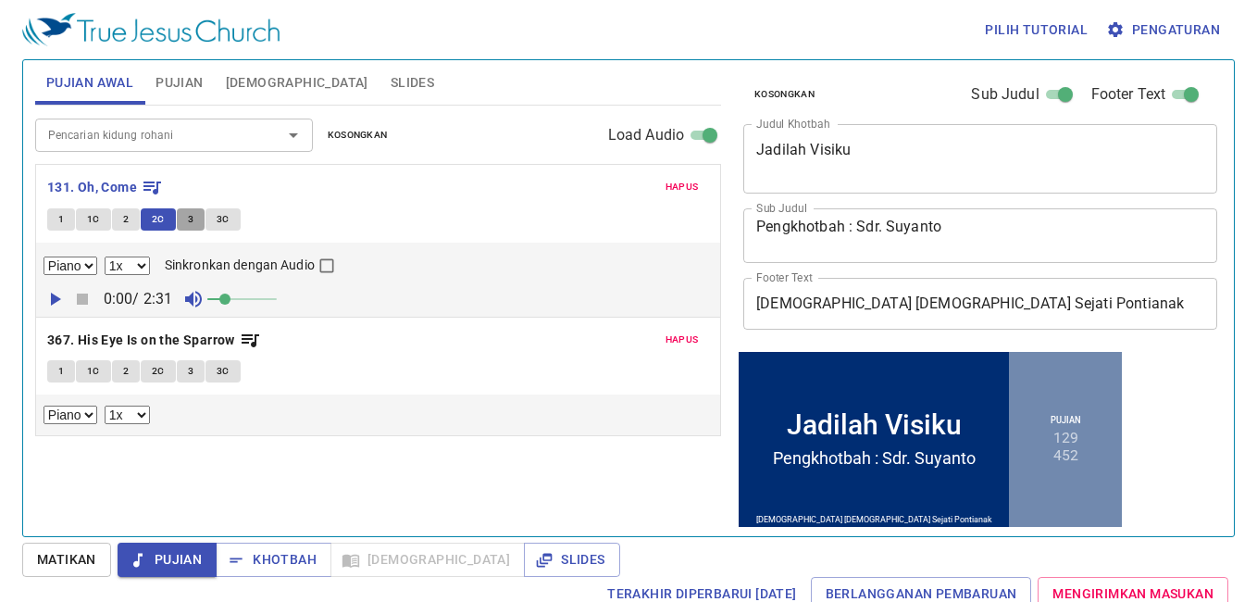
click at [188, 224] on span "3" at bounding box center [191, 219] width 6 height 17
click at [225, 232] on div "1 1C 2 2C 3 3C" at bounding box center [378, 221] width 662 height 27
click at [222, 226] on button "3C" at bounding box center [222, 219] width 35 height 22
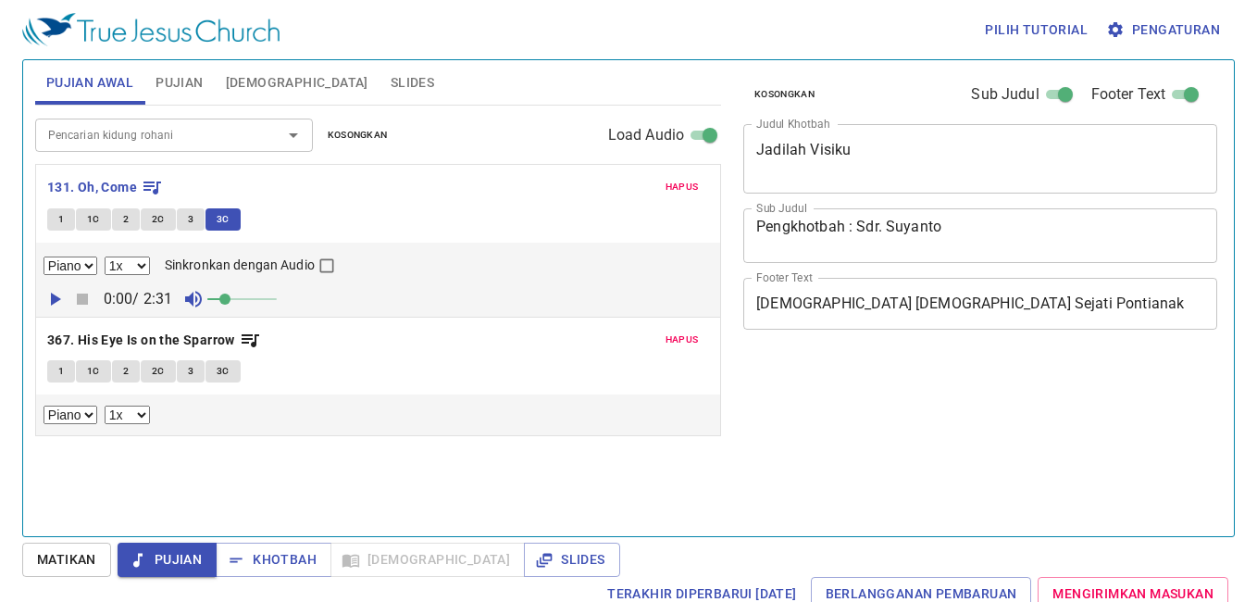
select select "1"
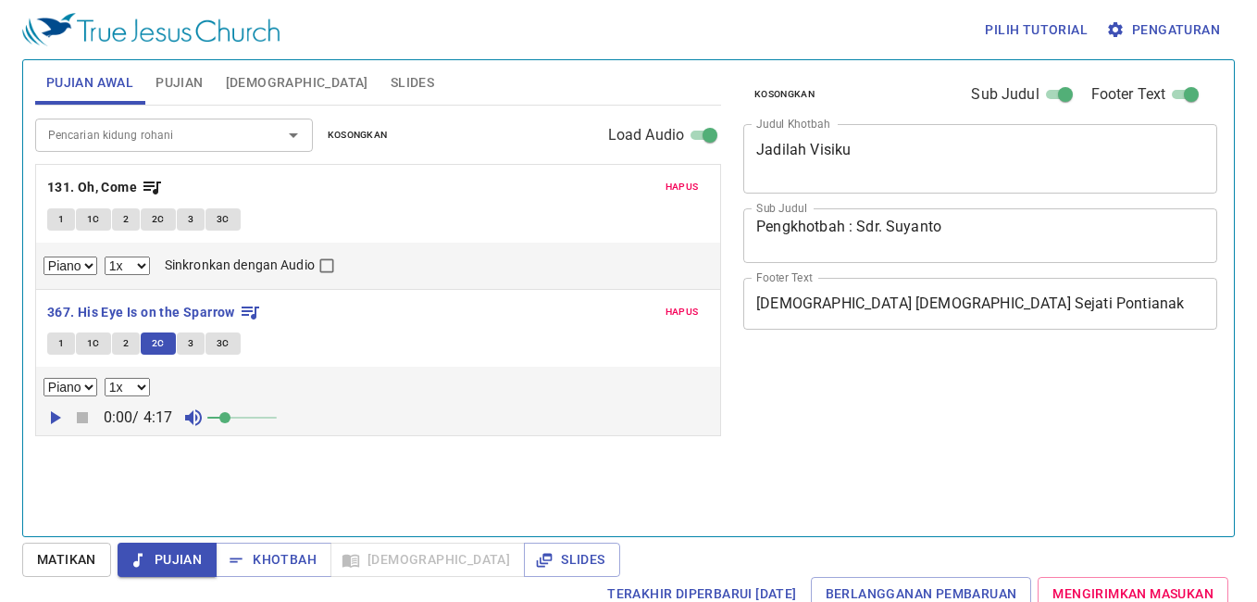
select select "1"
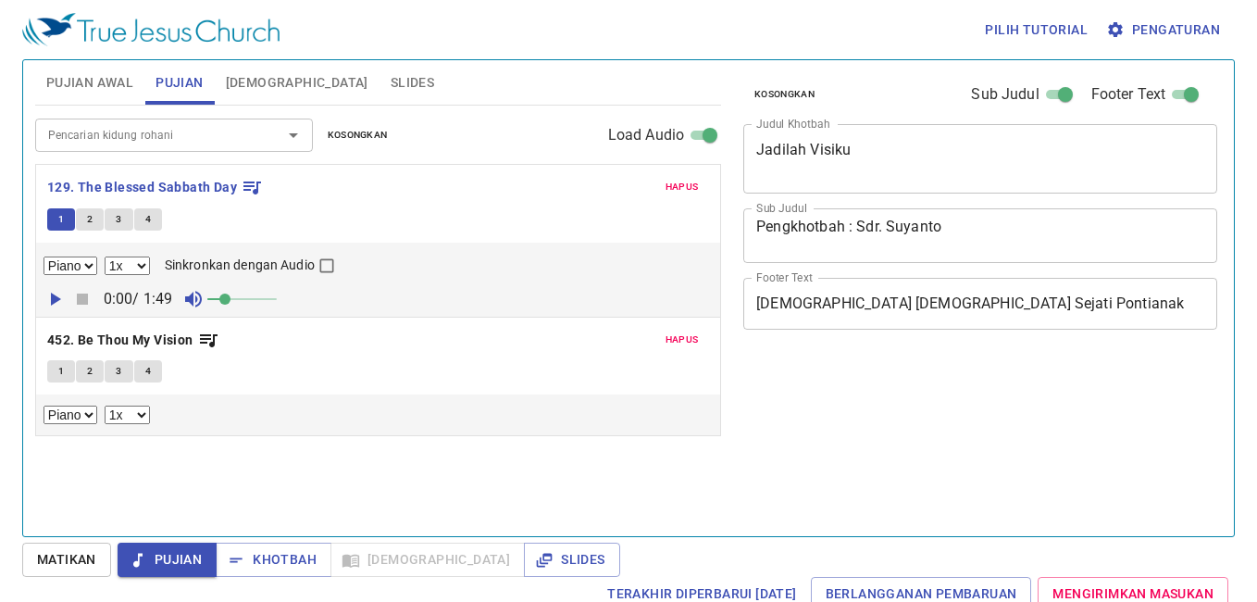
select select "1"
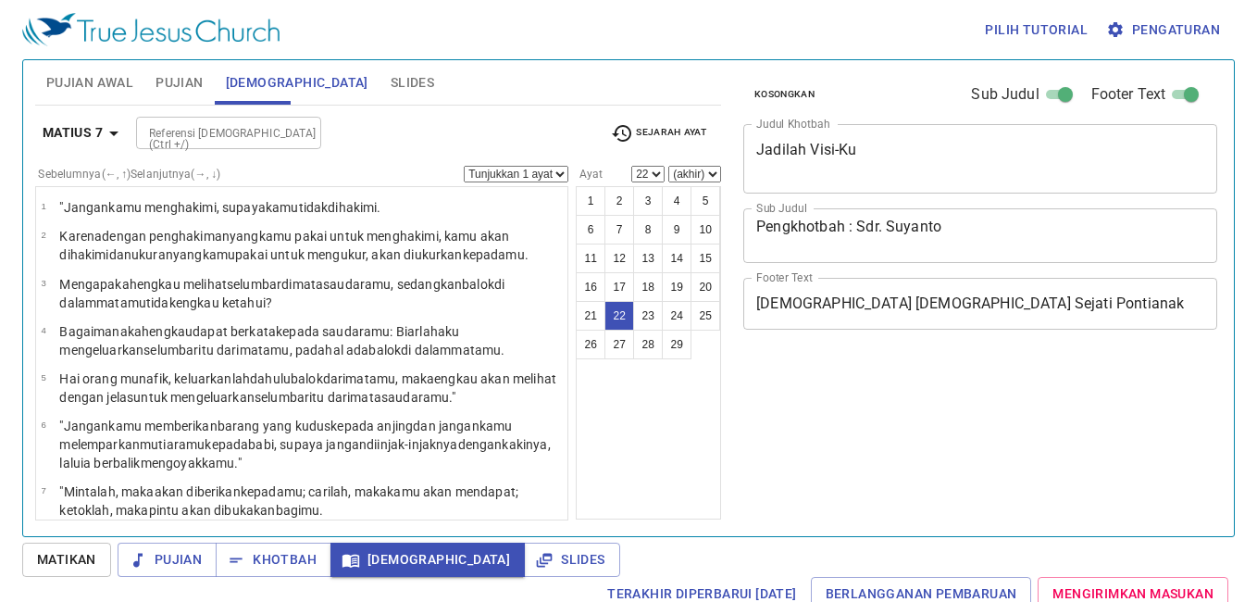
select select "22"
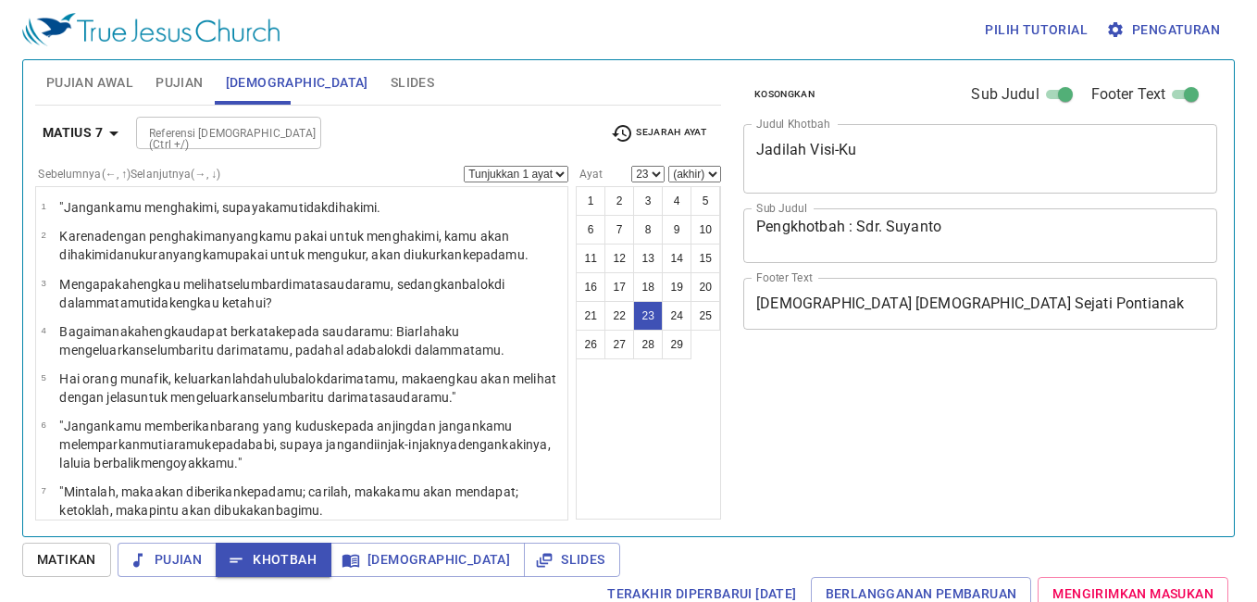
select select "23"
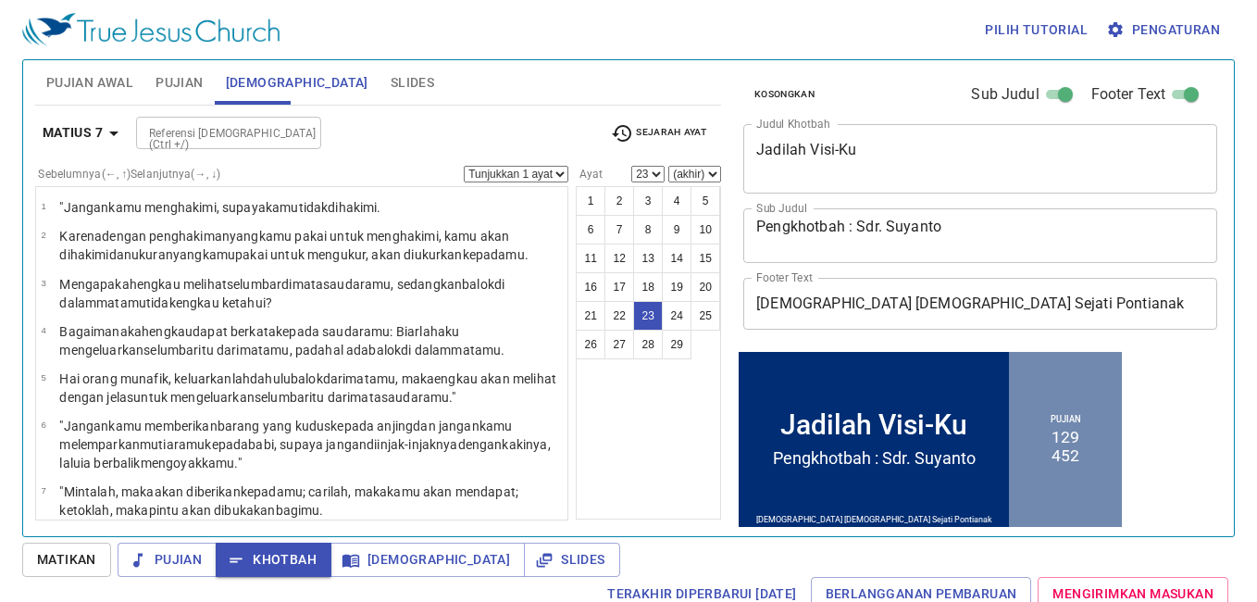
scroll to position [813, 0]
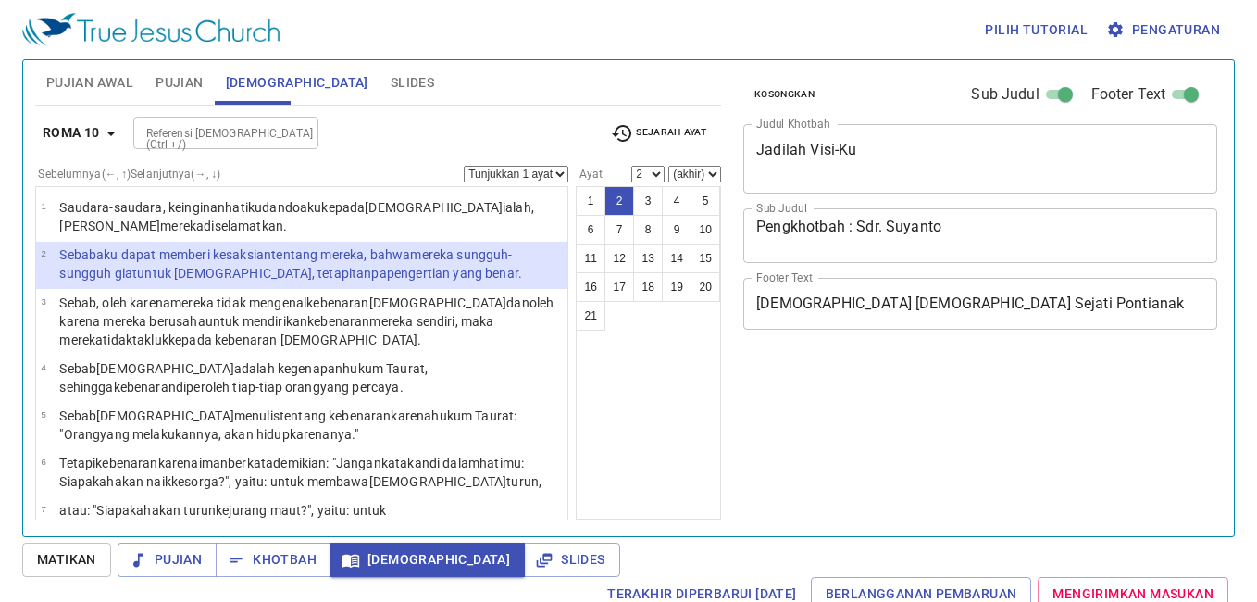
select select "2"
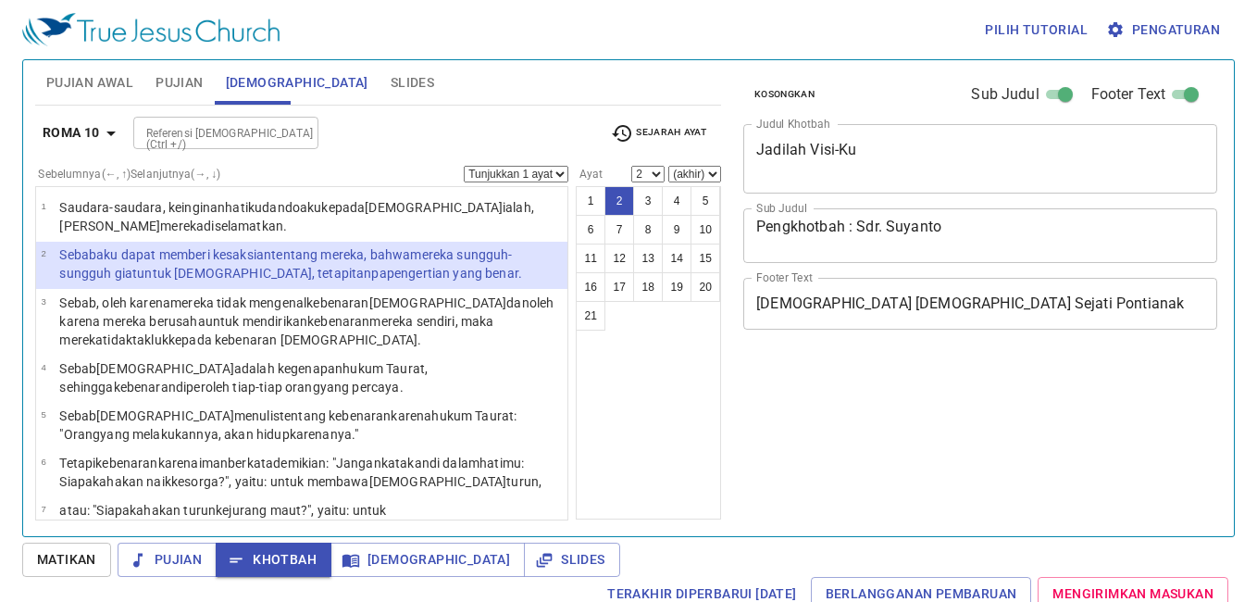
select select "2"
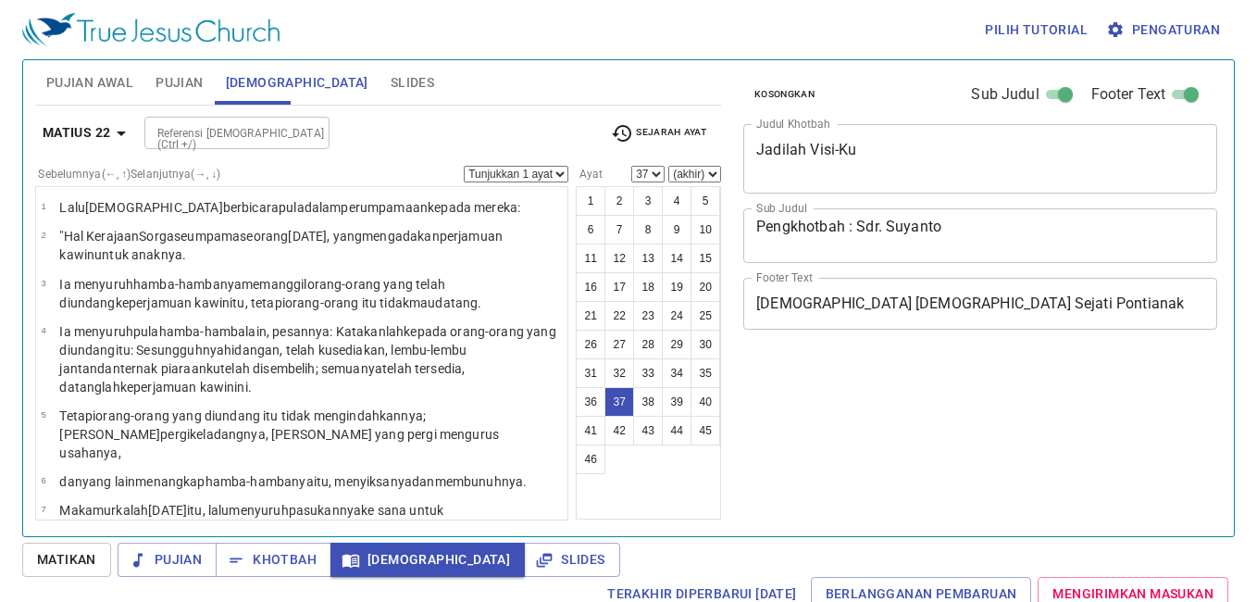
select select "37"
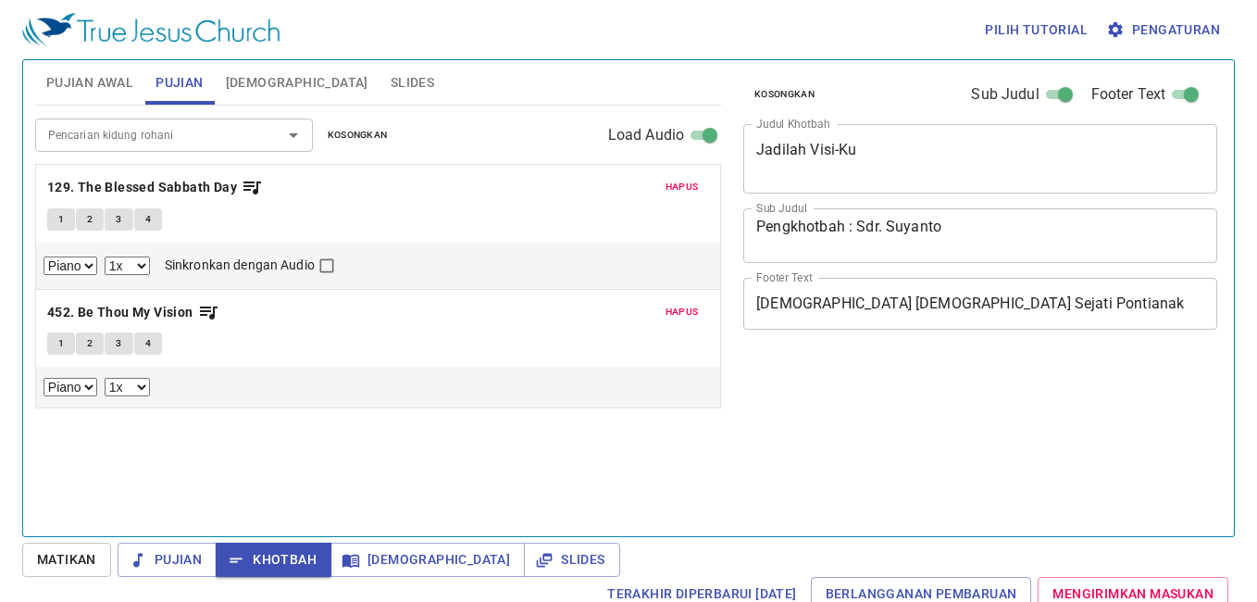
select select "1"
